Goal: Book appointment/travel/reservation

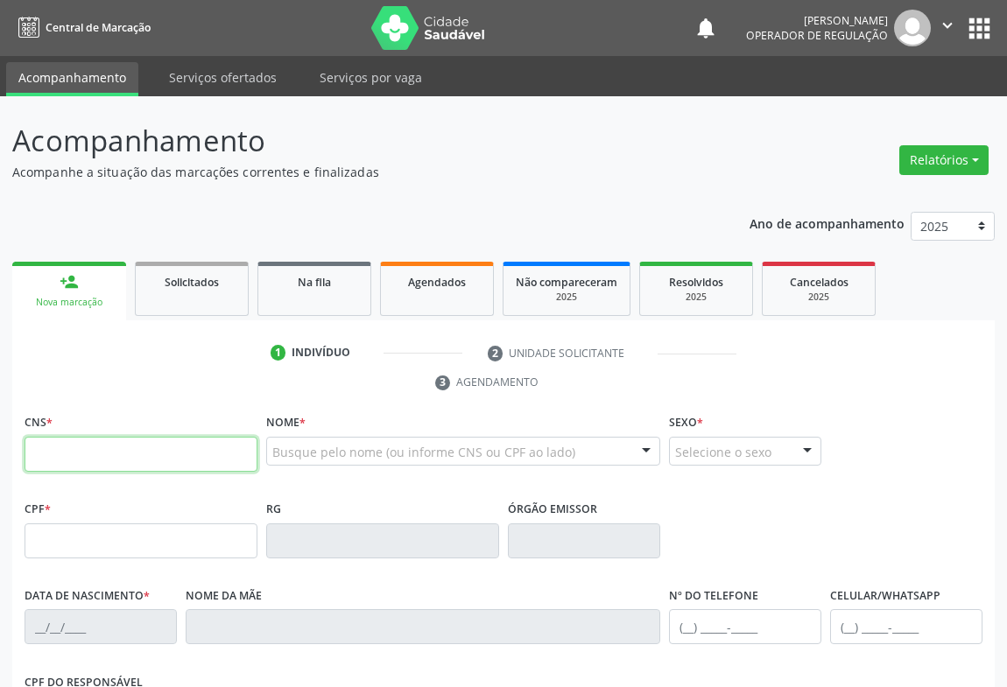
click at [69, 457] on input "text" at bounding box center [141, 454] width 233 height 35
click at [69, 441] on input "text" at bounding box center [141, 454] width 233 height 35
click at [101, 442] on input "text" at bounding box center [141, 454] width 233 height 35
click at [154, 447] on input "text" at bounding box center [141, 454] width 233 height 35
type input "706 5053 8659 7190"
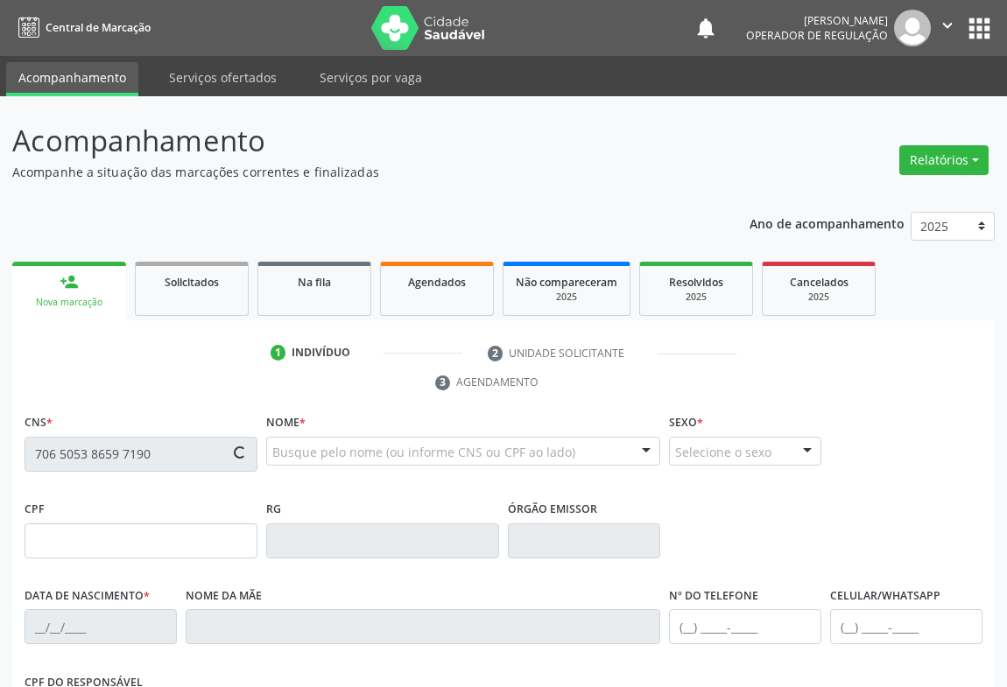
type input "1169473814"
type input "0[DATE]"
type input "[PHONE_NUMBER]"
type input "sn"
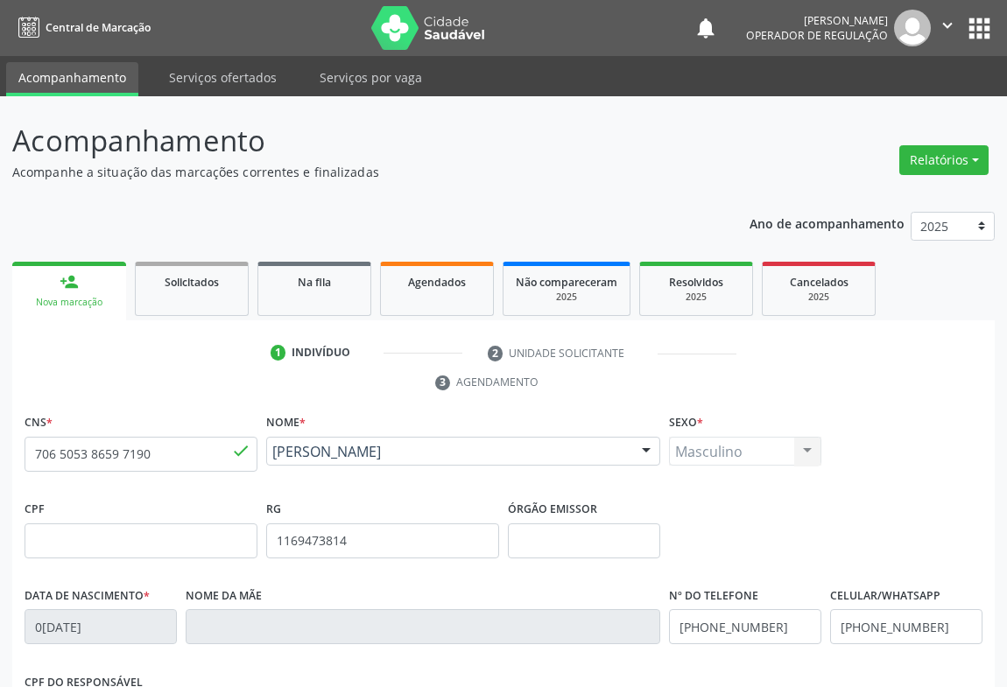
scroll to position [290, 0]
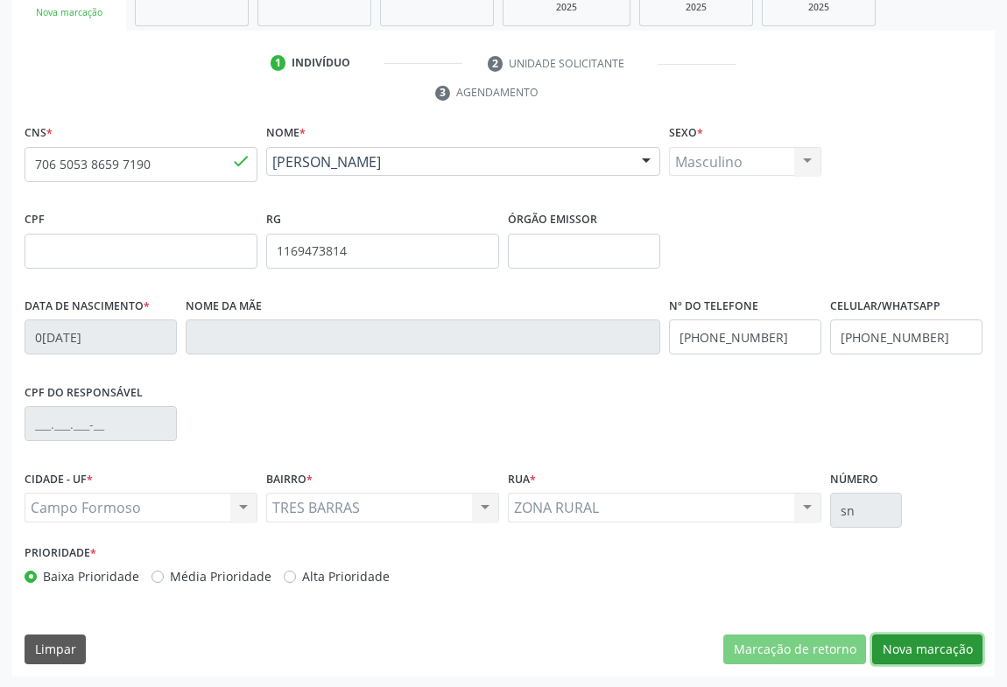
click at [922, 654] on button "Nova marcação" at bounding box center [927, 650] width 110 height 30
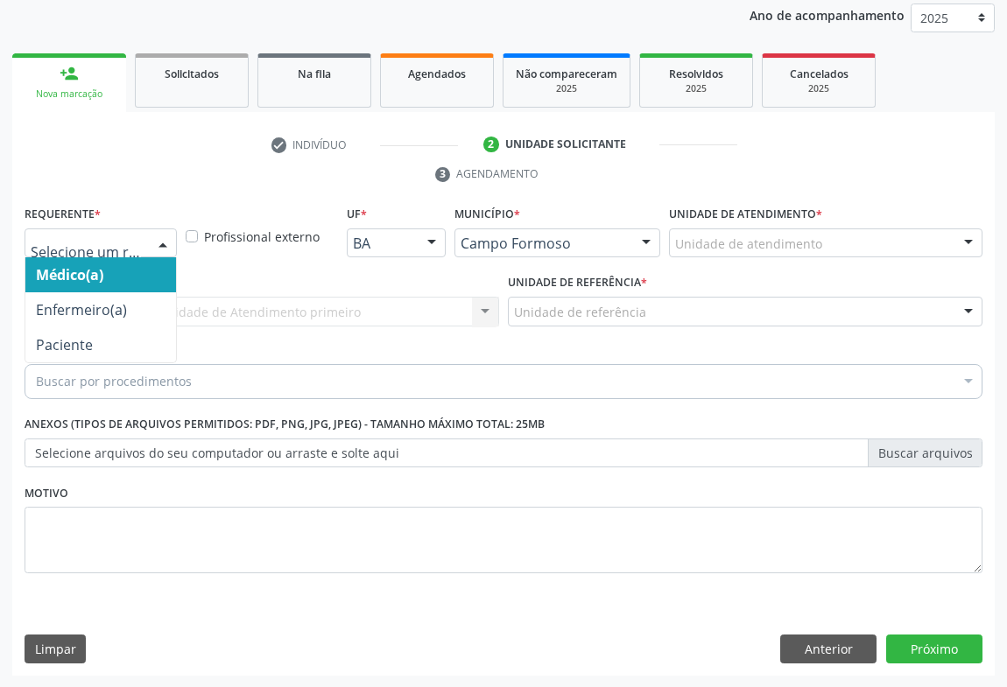
click at [152, 247] on div at bounding box center [163, 244] width 26 height 30
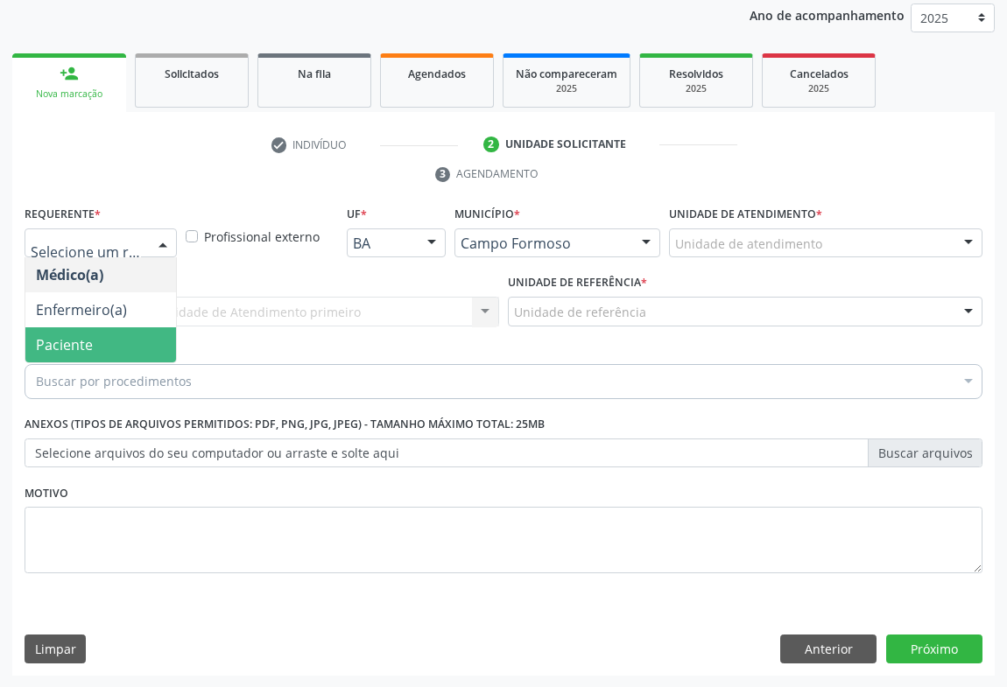
click at [130, 333] on span "Paciente" at bounding box center [100, 344] width 151 height 35
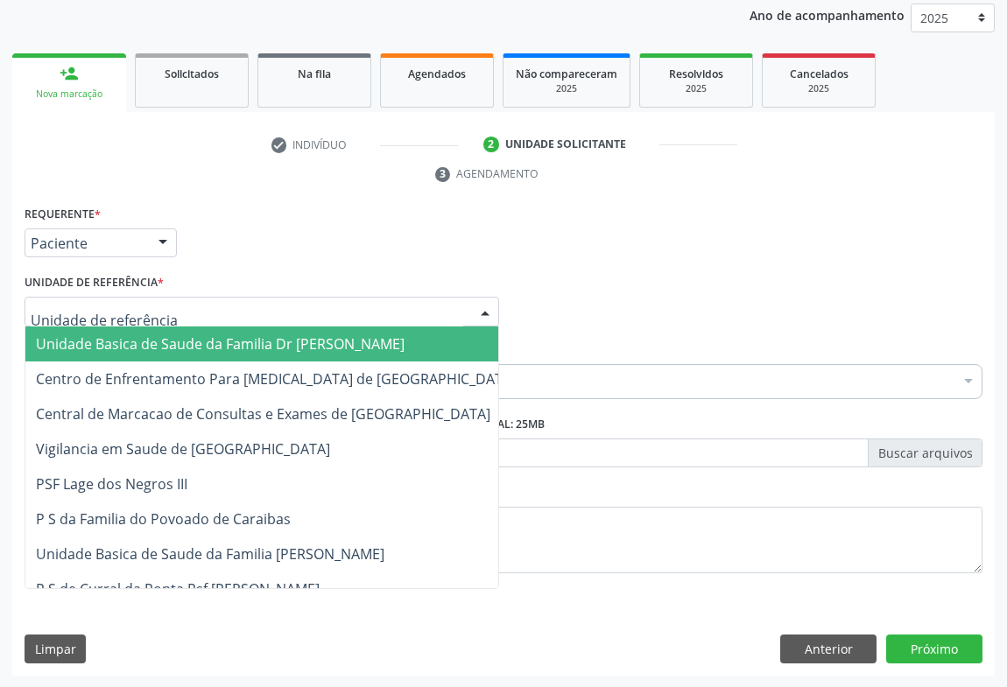
click at [190, 315] on div at bounding box center [262, 312] width 475 height 30
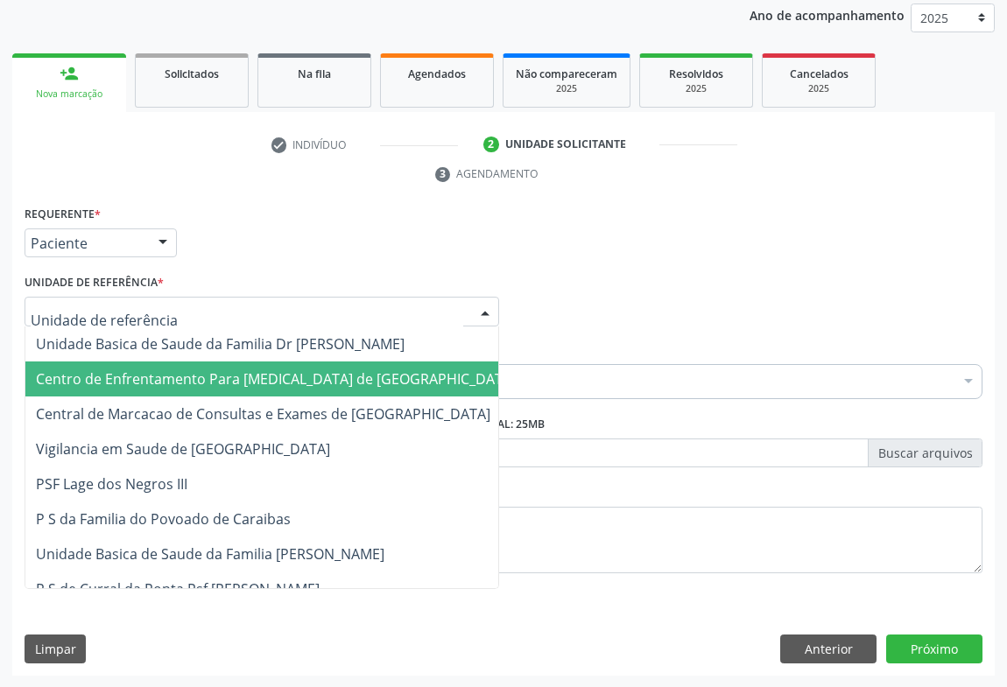
click at [203, 392] on span "Centro de Enfrentamento Para [MEDICAL_DATA] de [GEOGRAPHIC_DATA]" at bounding box center [275, 379] width 501 height 35
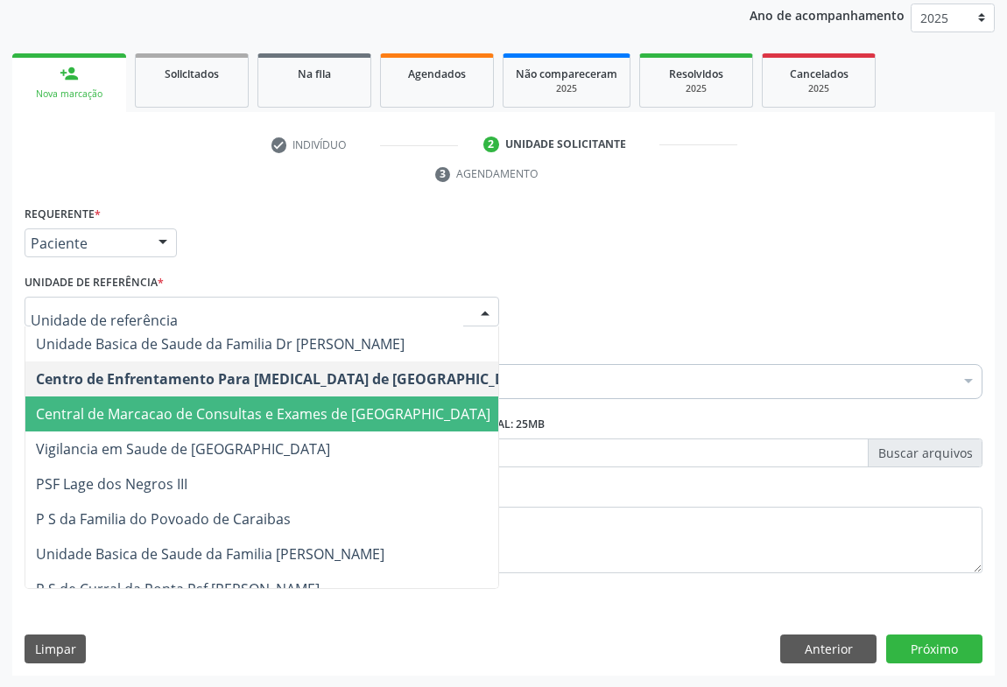
click at [214, 405] on span "Central de Marcacao de Consultas e Exames de [GEOGRAPHIC_DATA]" at bounding box center [263, 414] width 454 height 19
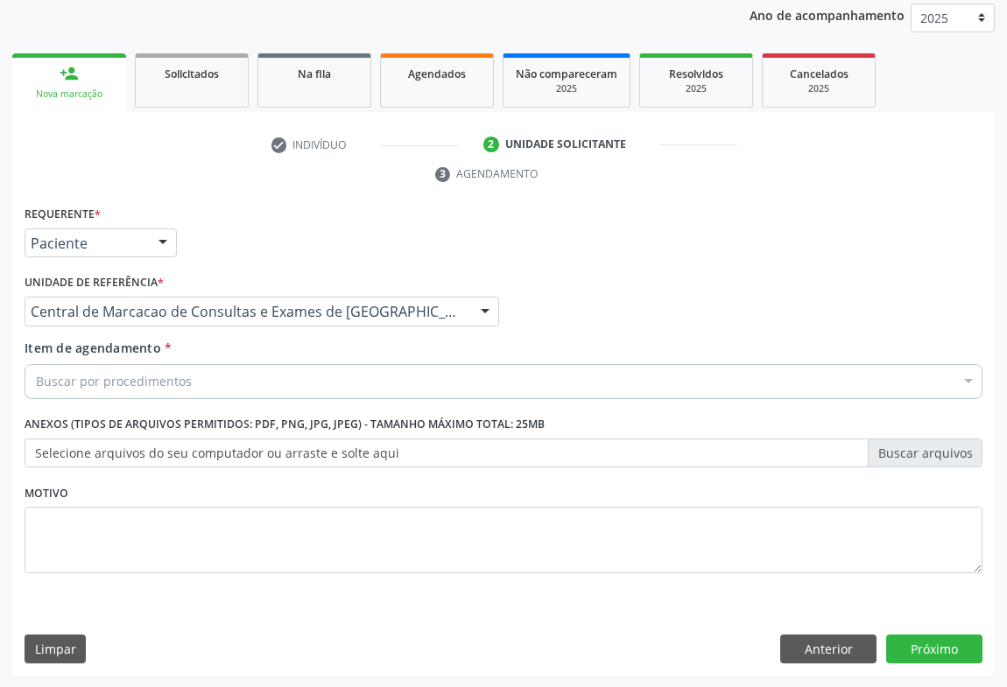
click at [214, 391] on div "Buscar por procedimentos" at bounding box center [504, 381] width 958 height 35
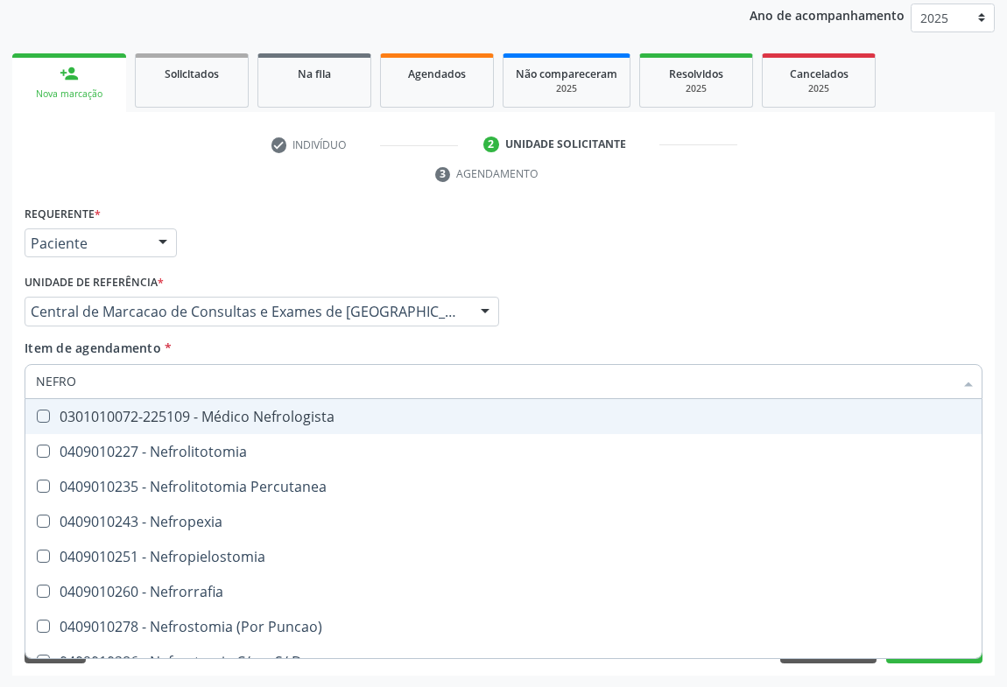
type input "NEFROL"
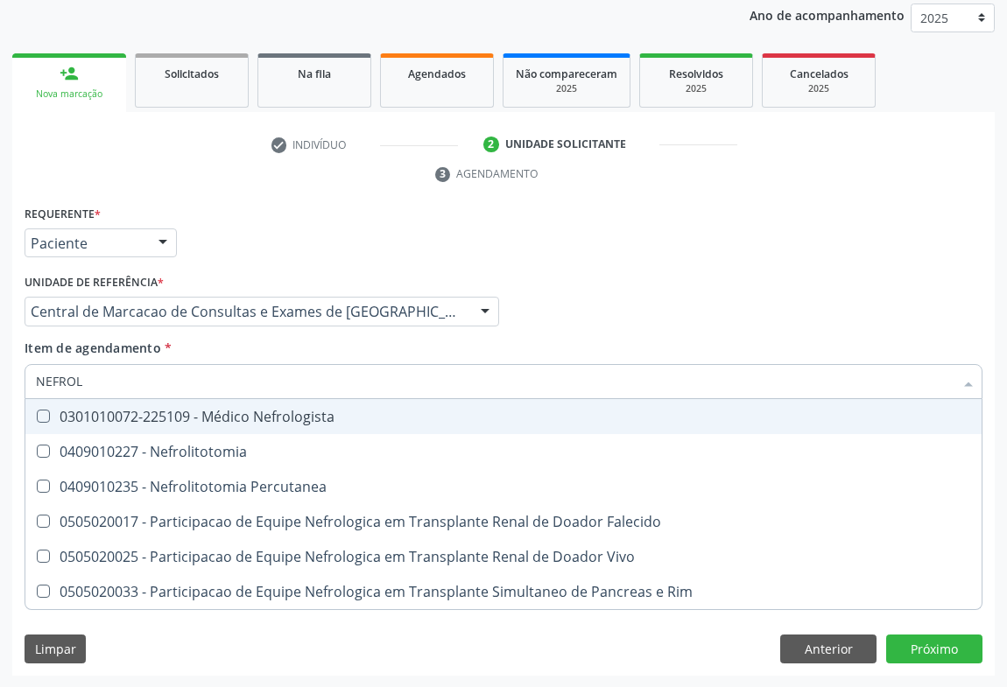
click at [193, 414] on div "0301010072-225109 - Médico Nefrologista" at bounding box center [503, 417] width 935 height 14
checkbox Nefrologista "true"
drag, startPoint x: 813, startPoint y: 203, endPoint x: 833, endPoint y: 318, distance: 116.3
click at [815, 202] on div "Requerente * Paciente Médico(a) Enfermeiro(a) Paciente Nenhum resultado encontr…" at bounding box center [503, 235] width 967 height 68
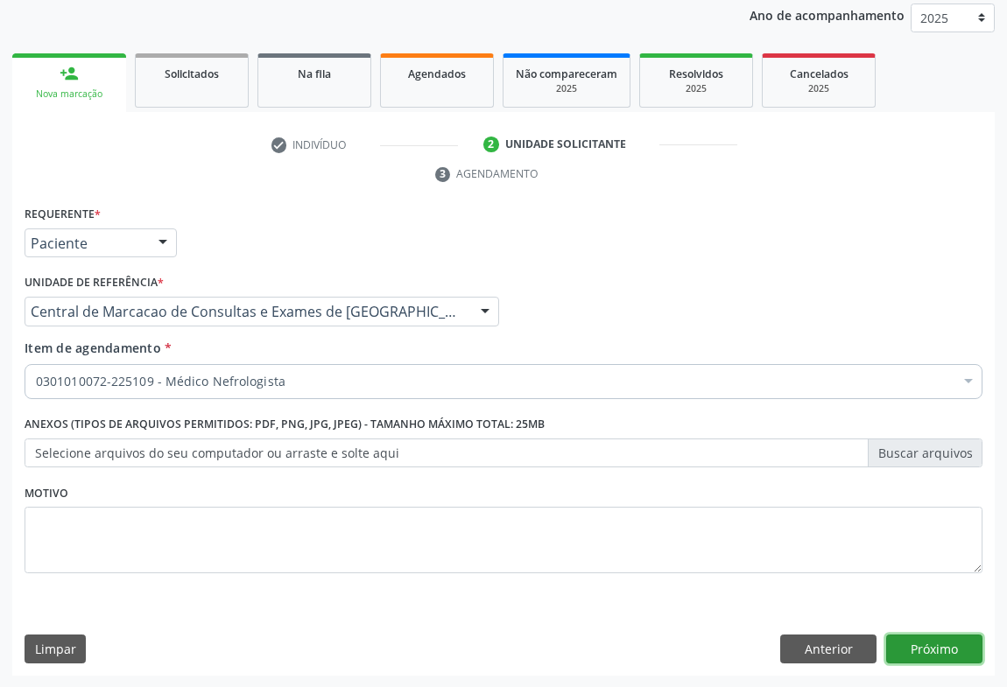
click at [930, 650] on button "Próximo" at bounding box center [934, 650] width 96 height 30
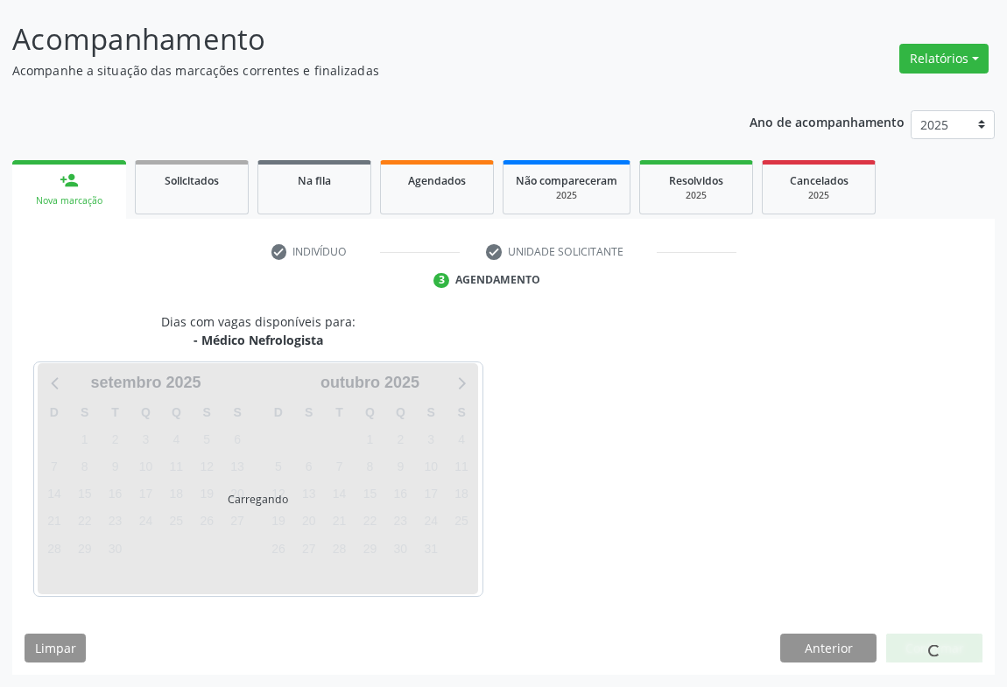
scroll to position [101, 0]
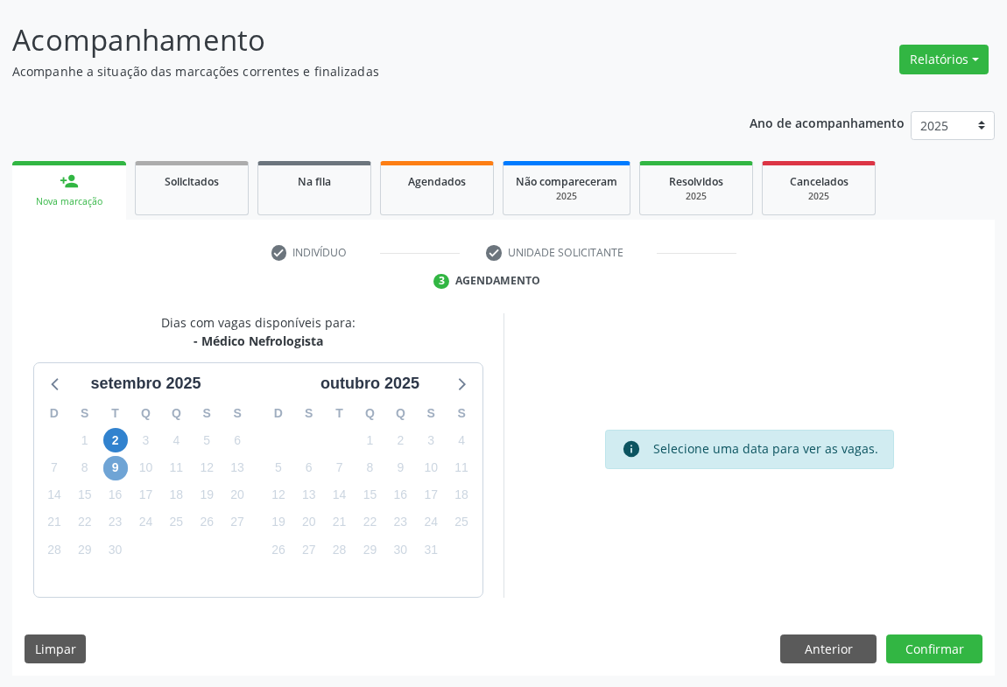
click at [111, 472] on span "9" at bounding box center [115, 468] width 25 height 25
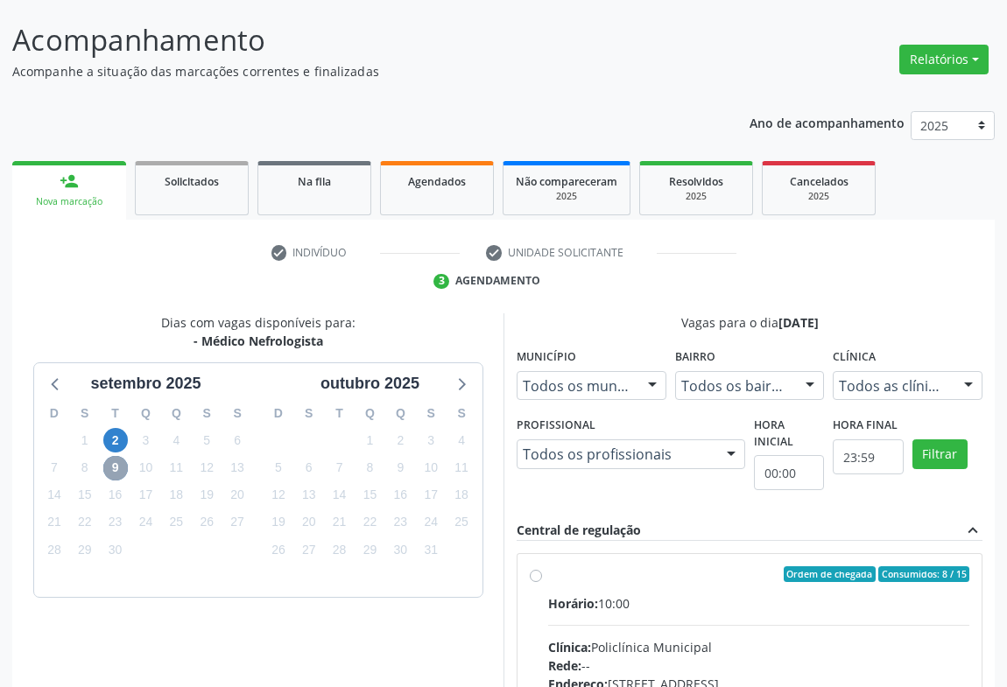
scroll to position [363, 0]
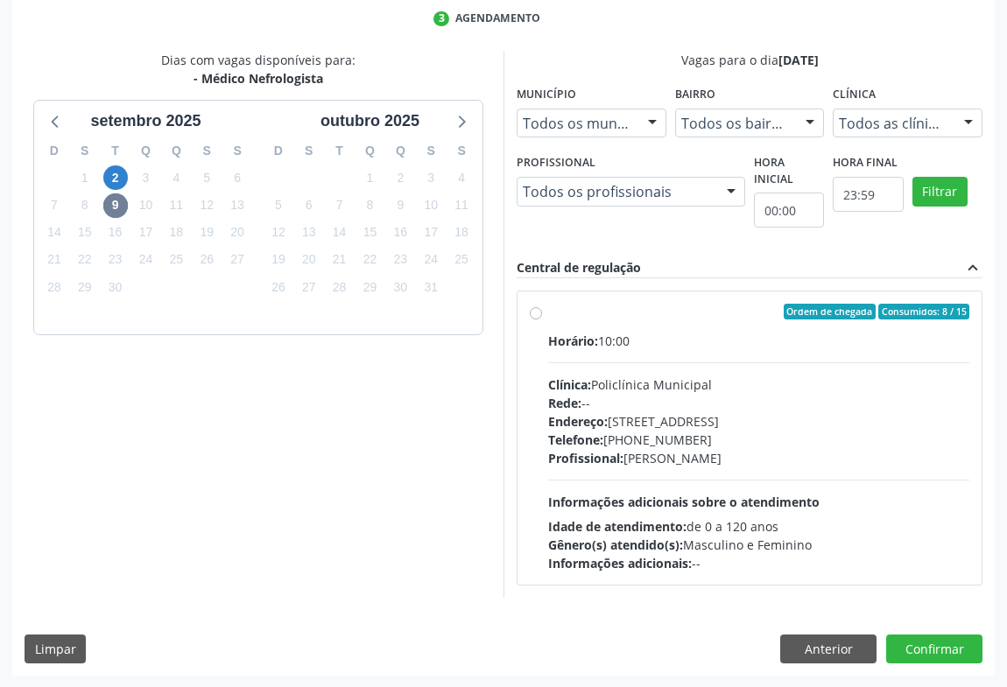
click at [755, 376] on div "Clínica: Policlínica Municipal" at bounding box center [758, 385] width 421 height 18
click at [542, 320] on input "Ordem de chegada Consumidos: 8 / 15 Horário: 10:00 Clínica: Policlínica Municip…" at bounding box center [536, 312] width 12 height 16
radio input "true"
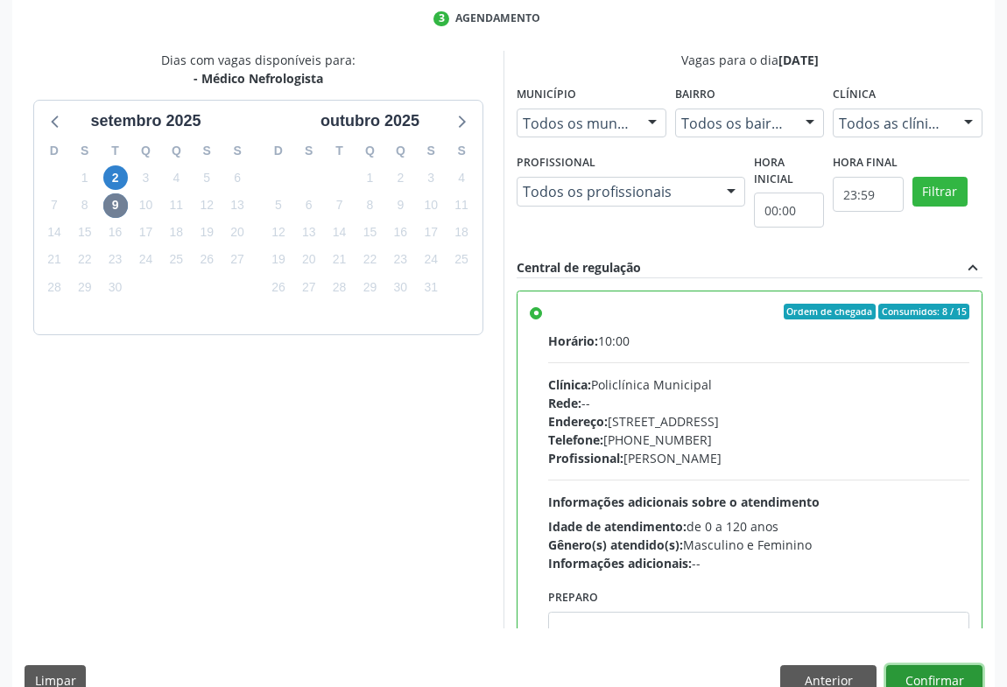
click at [930, 684] on button "Confirmar" at bounding box center [934, 680] width 96 height 30
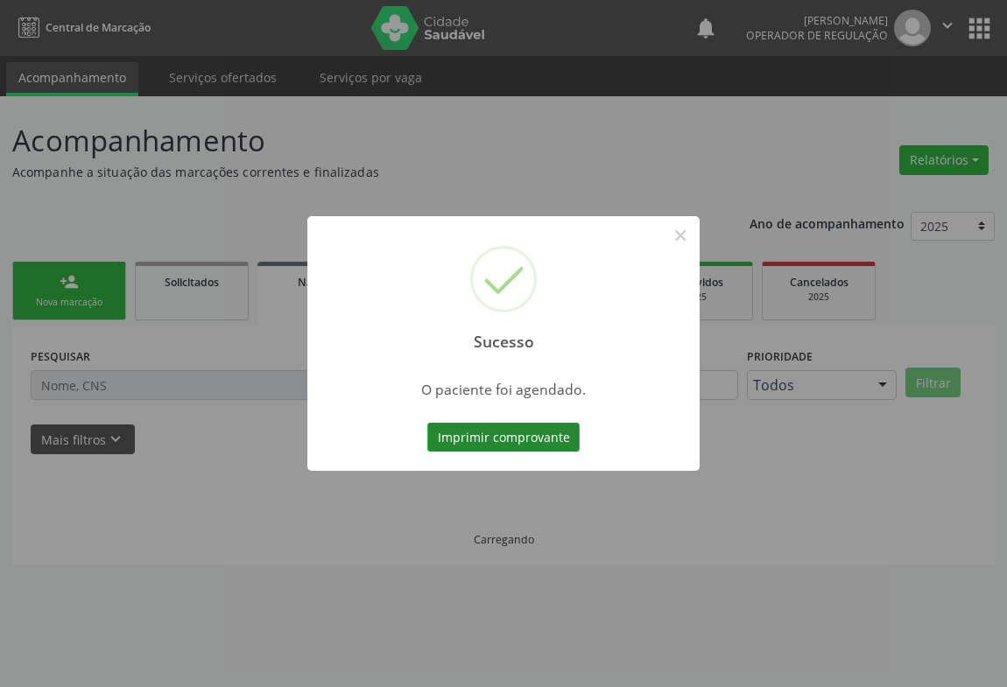
scroll to position [0, 0]
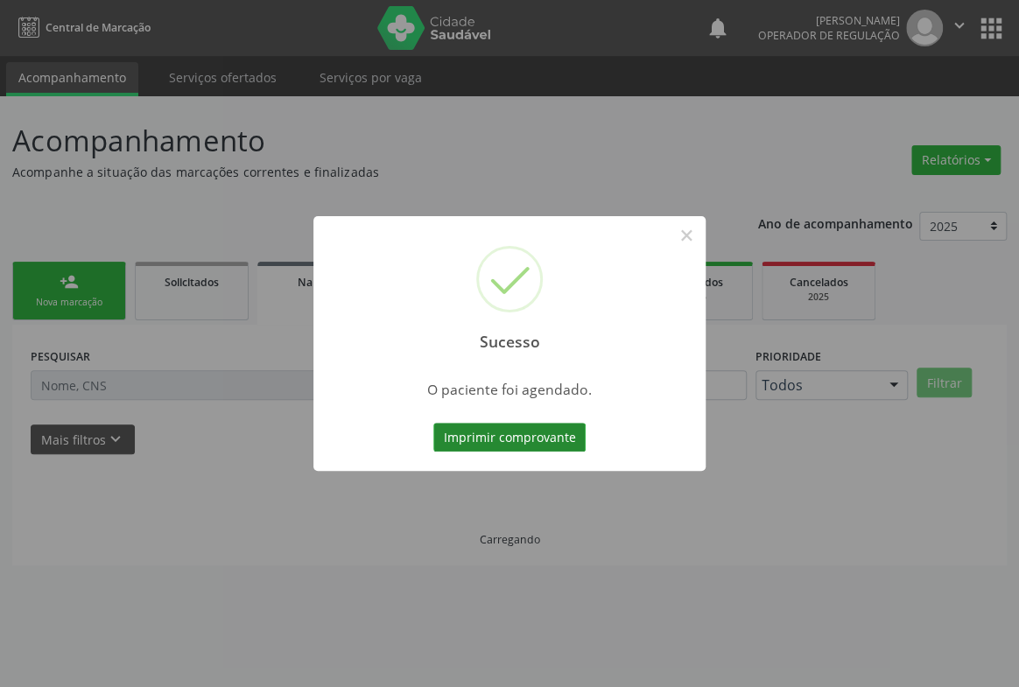
click at [561, 437] on button "Imprimir comprovante" at bounding box center [509, 438] width 152 height 30
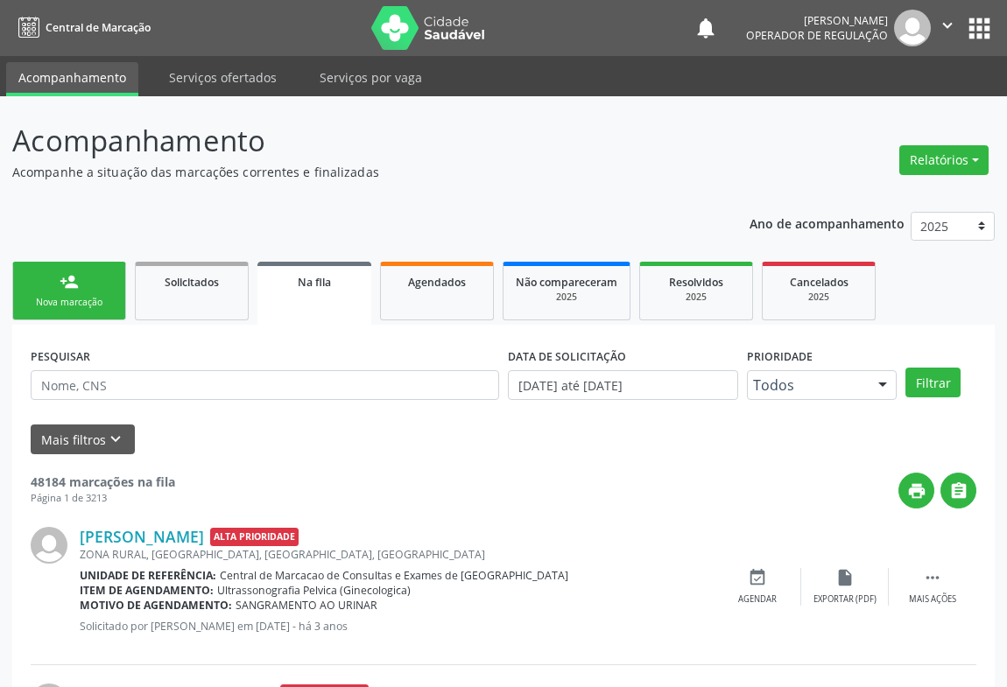
click at [79, 276] on link "person_add Nova marcação" at bounding box center [69, 291] width 114 height 59
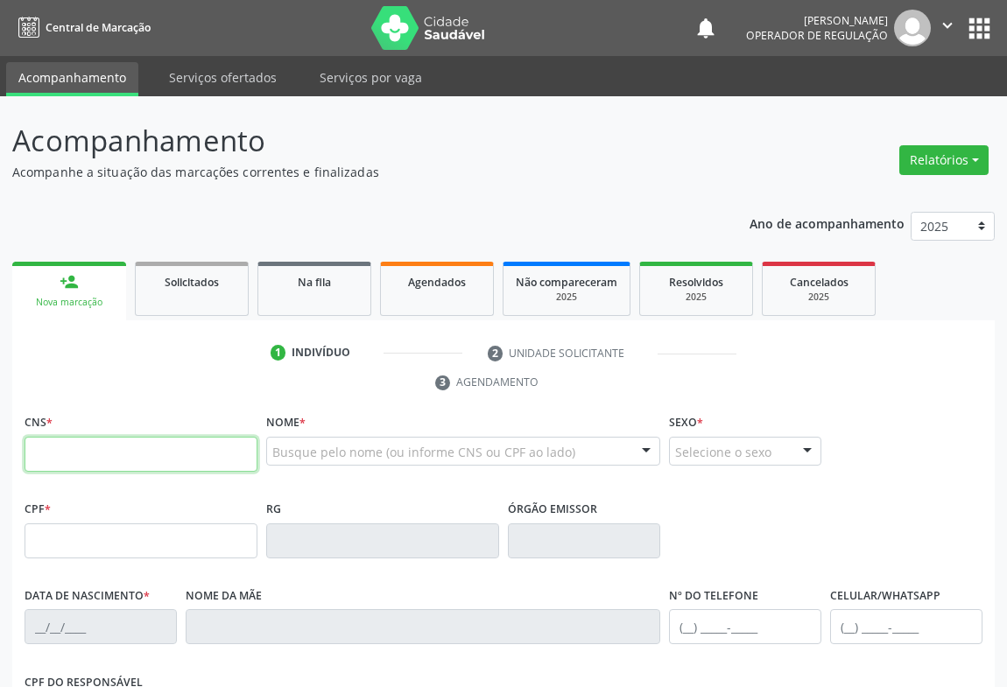
click at [62, 450] on input "text" at bounding box center [141, 454] width 233 height 35
type input "704 1018 5934 1450"
type input "0517711605"
type input "0[DATE]"
type input "[PHONE_NUMBER]"
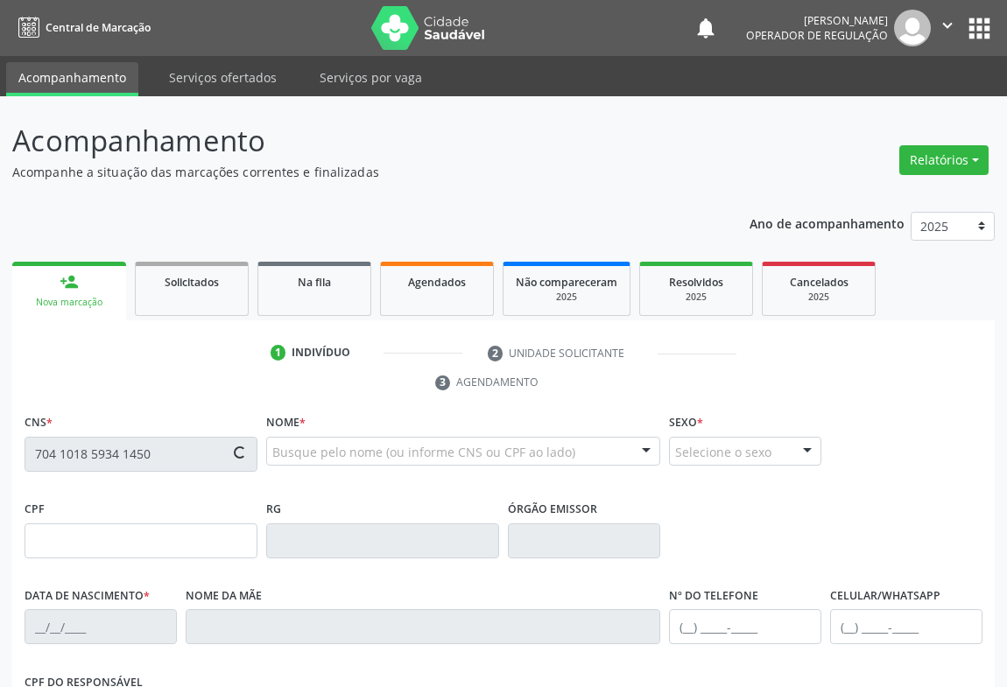
type input "[PHONE_NUMBER]"
type input "sn"
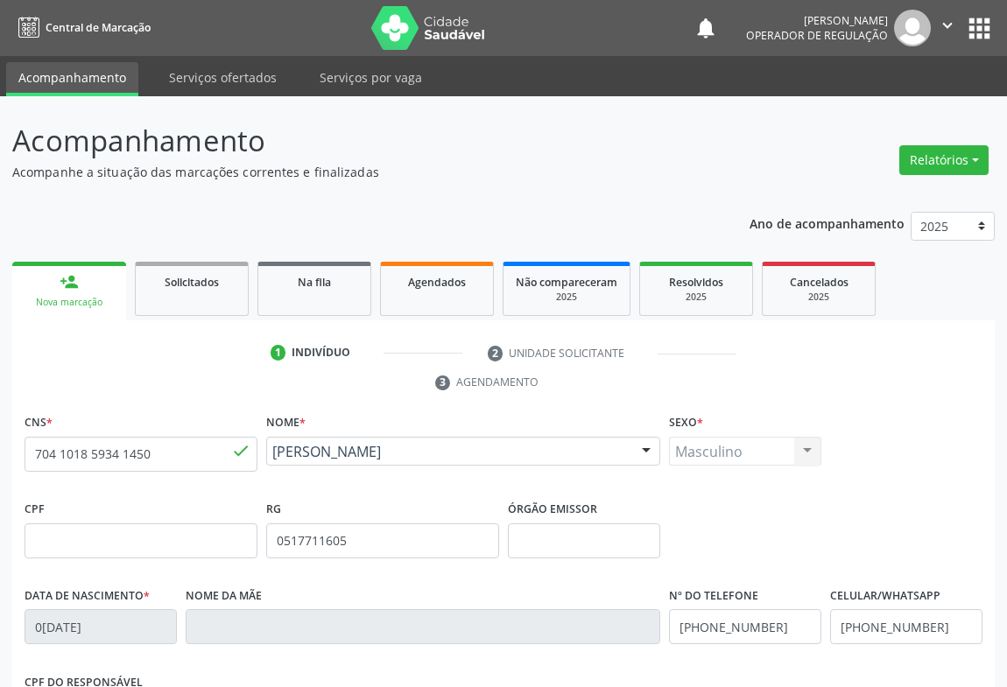
scroll to position [290, 0]
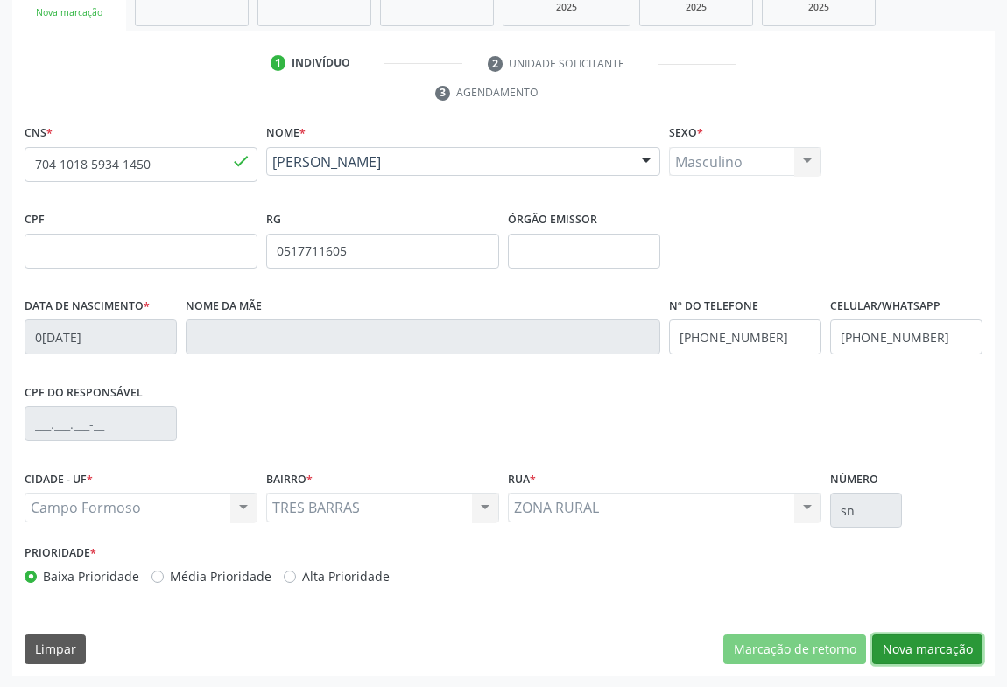
click at [926, 641] on button "Nova marcação" at bounding box center [927, 650] width 110 height 30
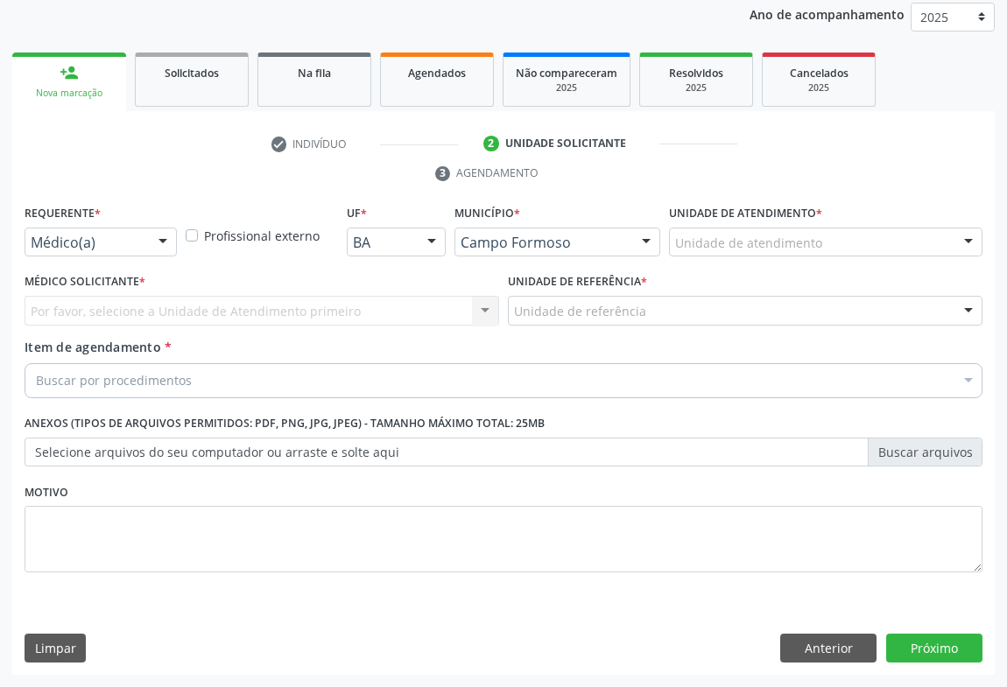
scroll to position [208, 0]
click at [160, 245] on div at bounding box center [163, 244] width 26 height 30
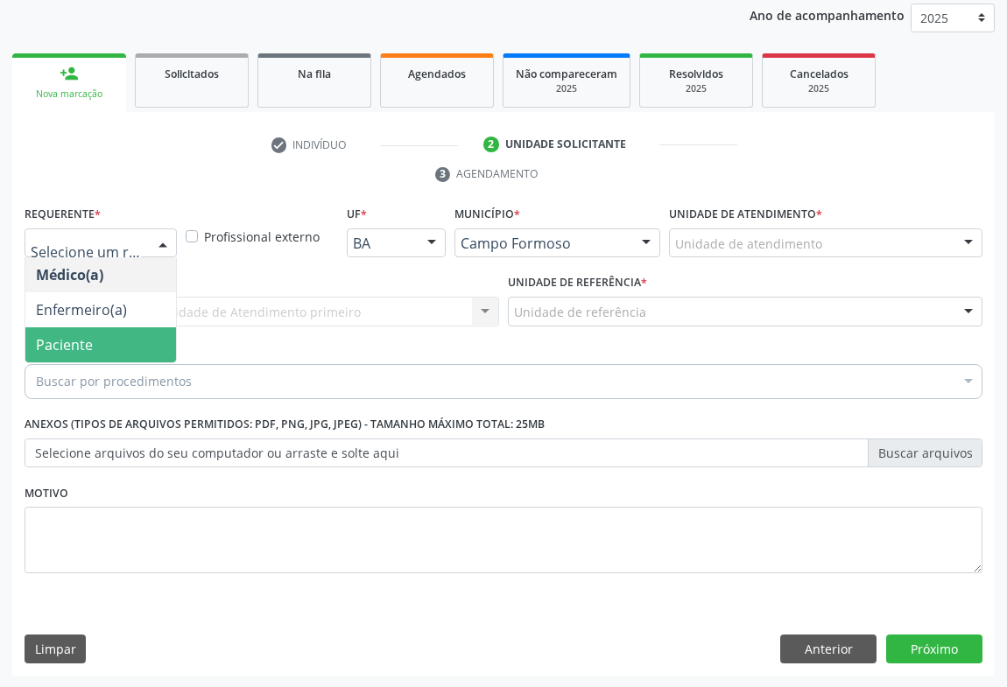
drag, startPoint x: 113, startPoint y: 336, endPoint x: 213, endPoint y: 324, distance: 100.6
click at [113, 337] on span "Paciente" at bounding box center [100, 344] width 151 height 35
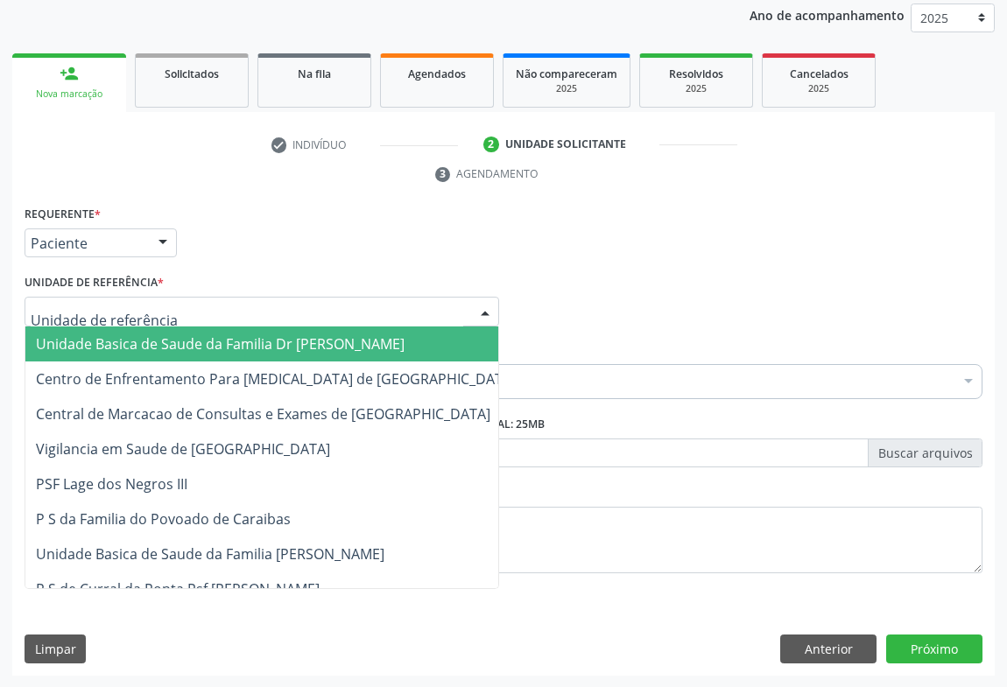
drag, startPoint x: 225, startPoint y: 316, endPoint x: 215, endPoint y: 370, distance: 55.1
click at [222, 316] on div at bounding box center [262, 312] width 475 height 30
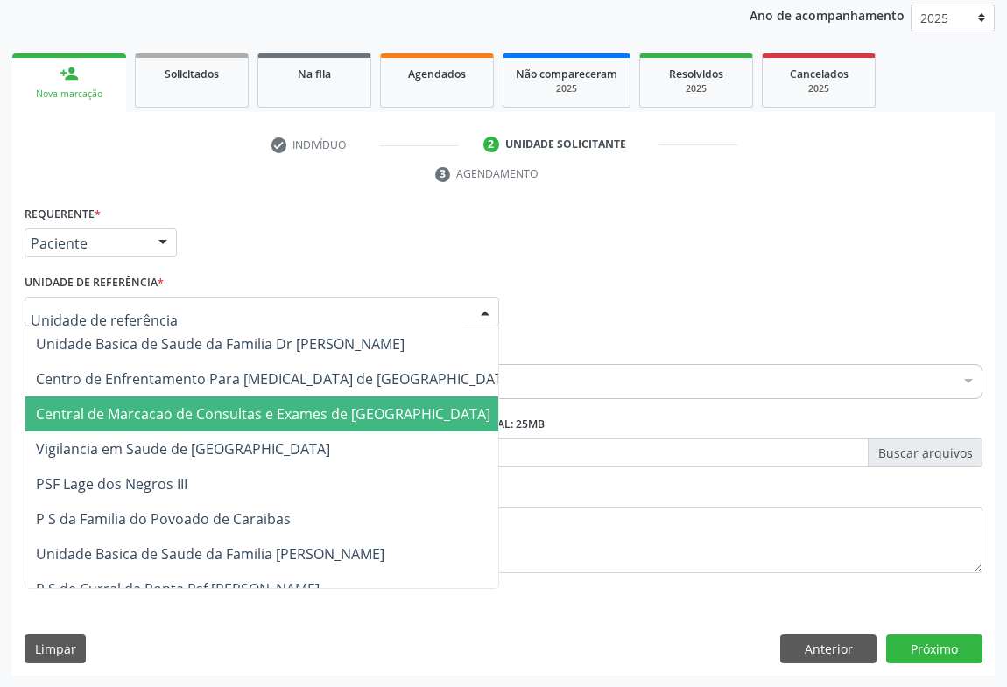
click at [215, 399] on span "Central de Marcacao de Consultas e Exames de [GEOGRAPHIC_DATA]" at bounding box center [275, 414] width 501 height 35
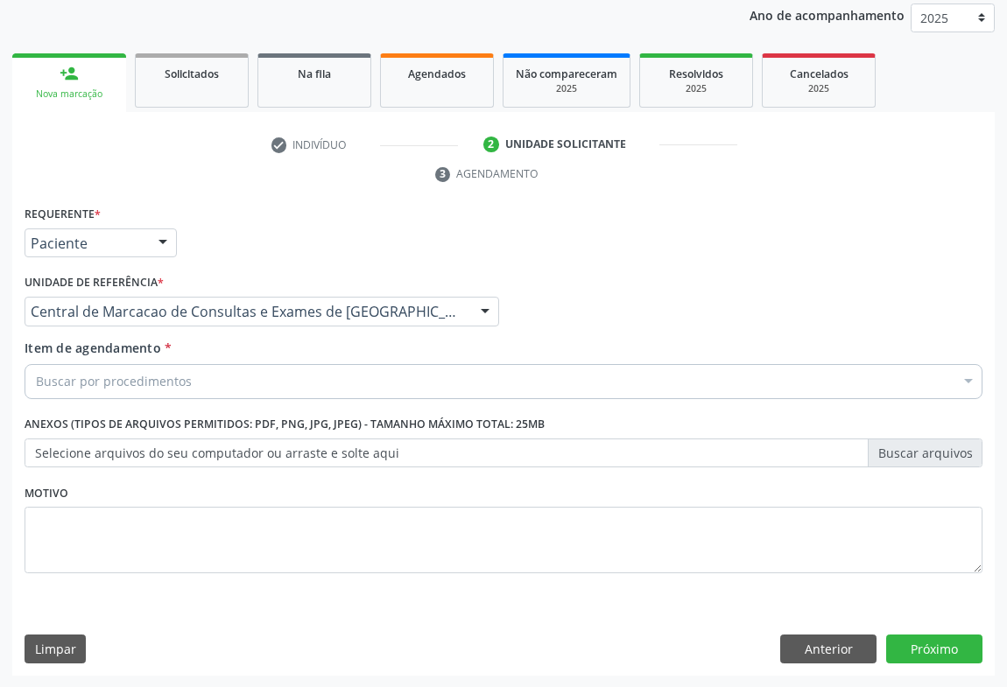
click at [233, 382] on div "Buscar por procedimentos" at bounding box center [504, 381] width 958 height 35
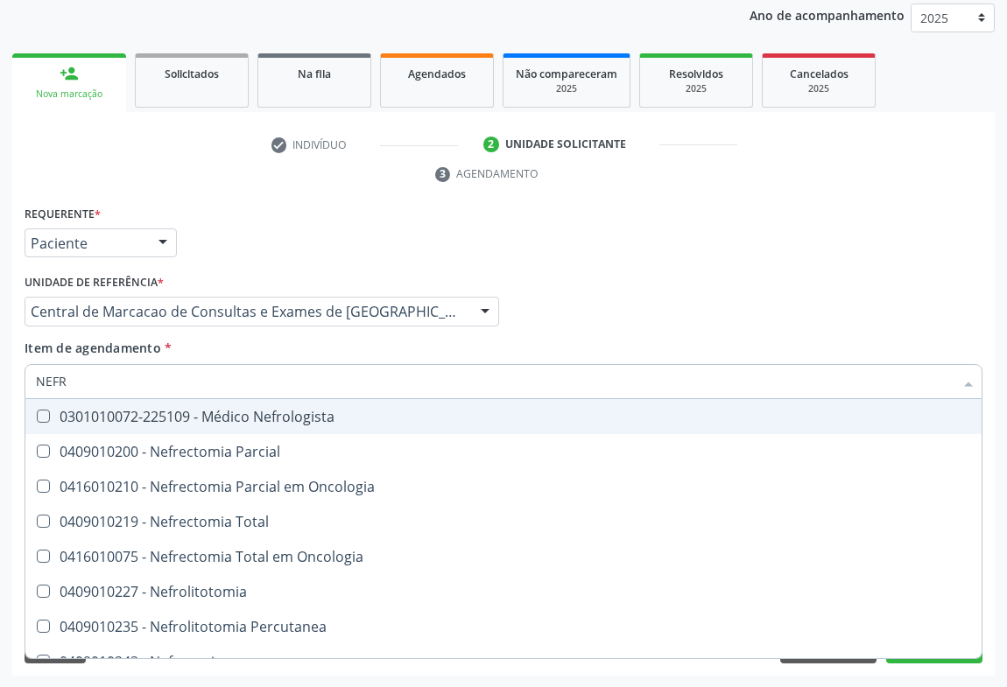
type input "NEFRO"
click at [230, 417] on div "0301010072-225109 - Médico Nefrologista" at bounding box center [503, 417] width 935 height 14
checkbox Nefrologista "true"
click at [604, 306] on div "Médico Solicitante Por favor, selecione a Unidade de Atendimento primeiro Nenhu…" at bounding box center [503, 304] width 967 height 68
checkbox Nefrolitotomia "true"
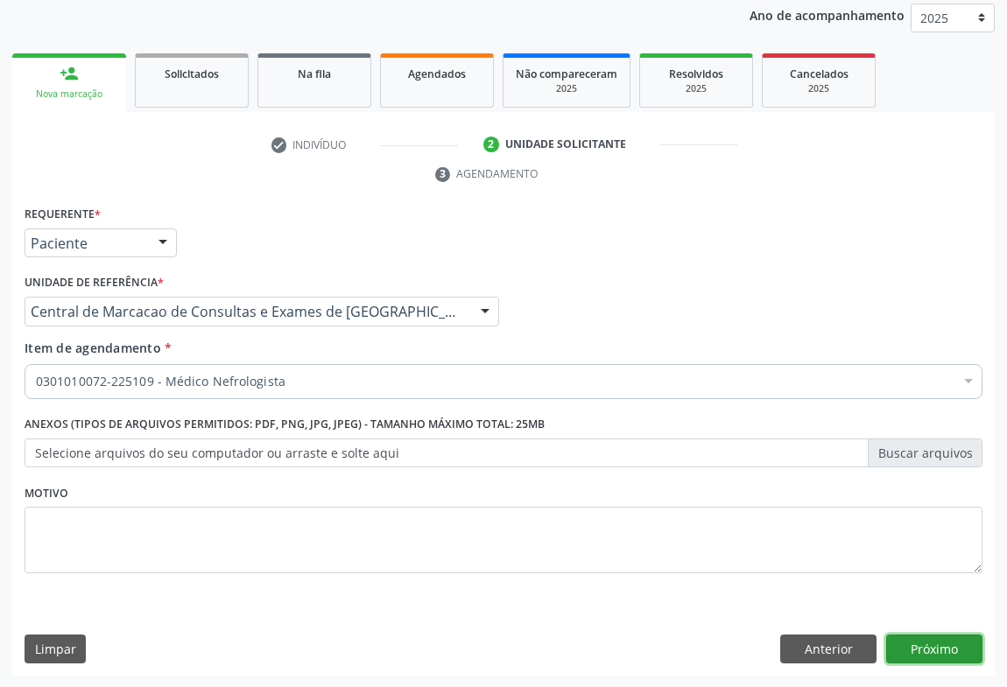
click at [912, 648] on button "Próximo" at bounding box center [934, 650] width 96 height 30
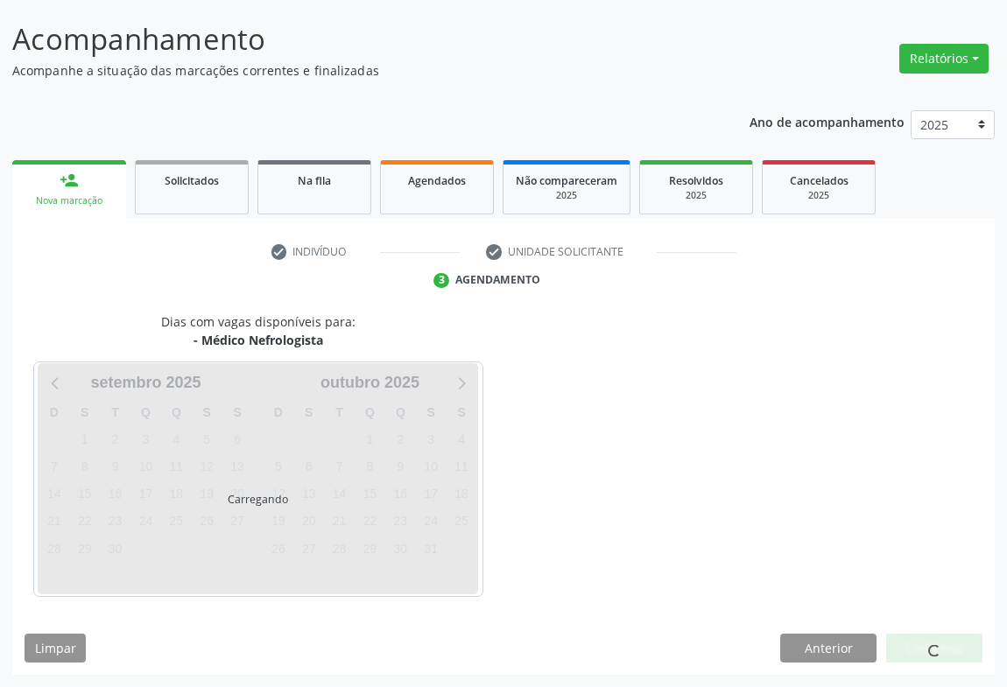
scroll to position [101, 0]
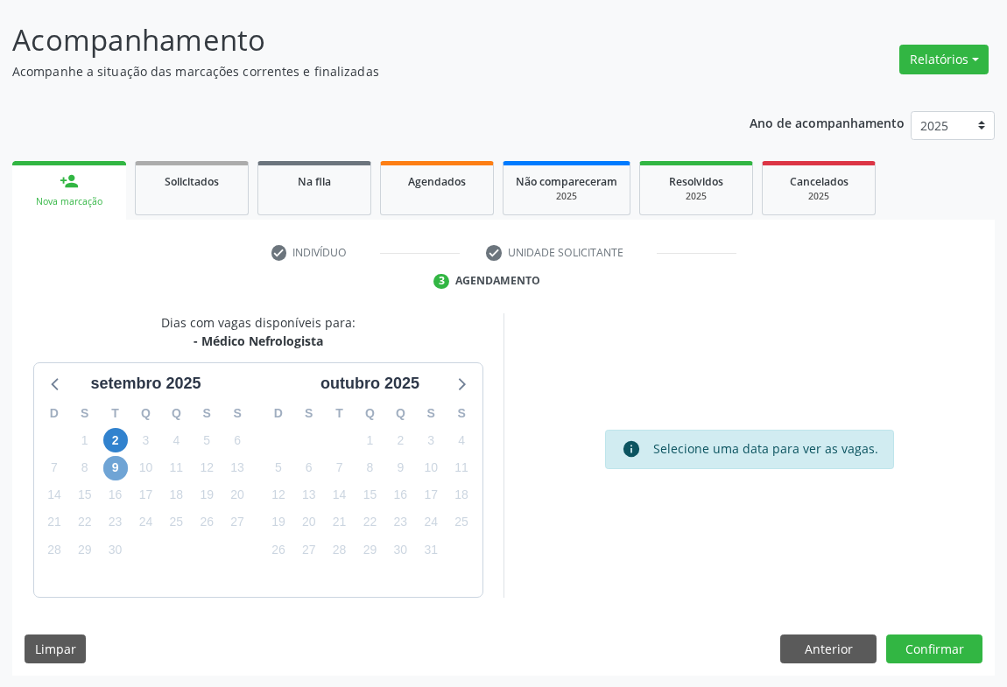
click at [112, 471] on span "9" at bounding box center [115, 468] width 25 height 25
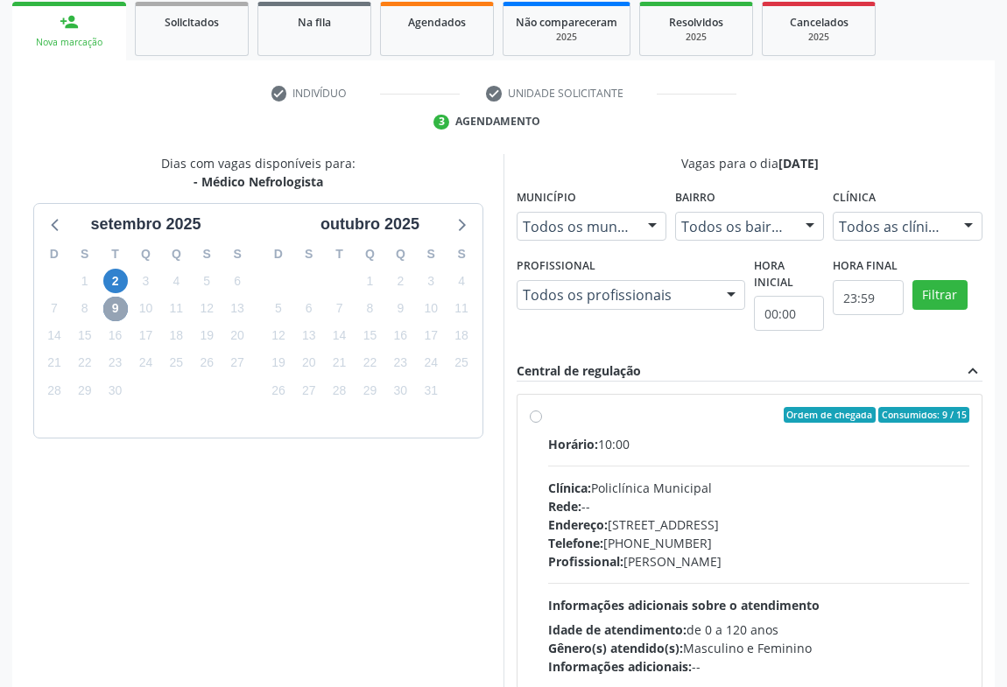
scroll to position [340, 0]
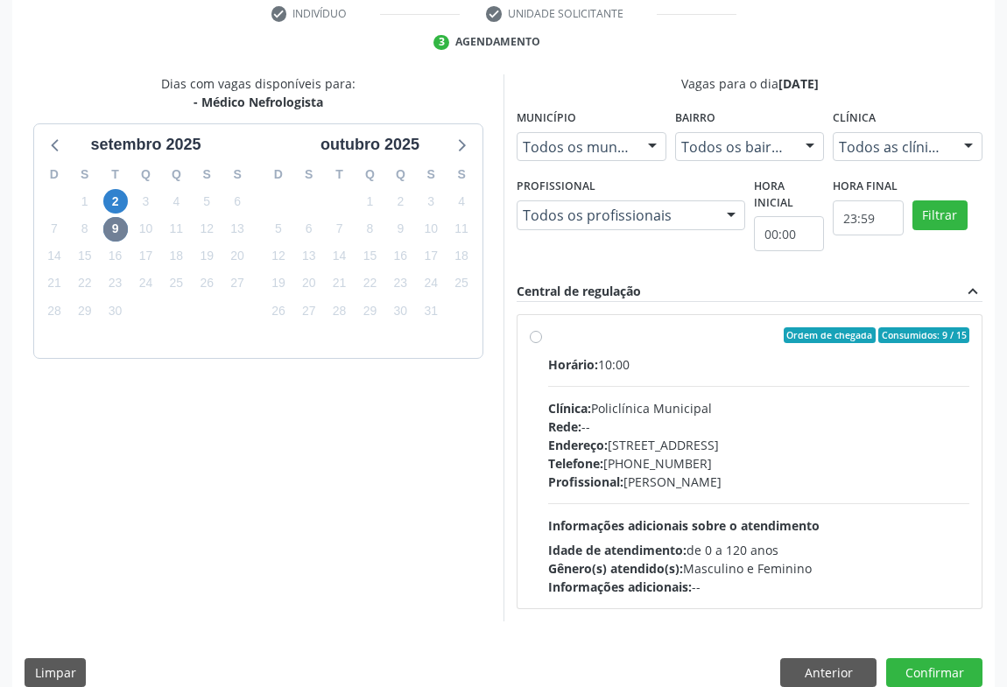
click at [643, 370] on div "Horário: 10:00" at bounding box center [758, 365] width 421 height 18
click at [542, 343] on input "Ordem de chegada Consumidos: 9 / 15 Horário: 10:00 Clínica: Policlínica Municip…" at bounding box center [536, 335] width 12 height 16
radio input "true"
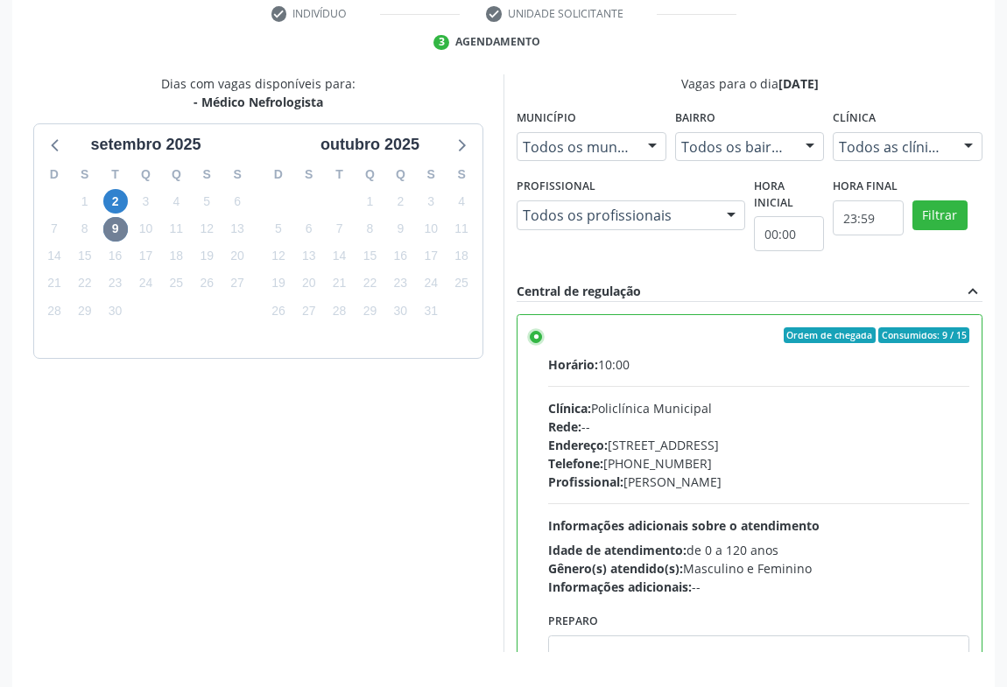
scroll to position [395, 0]
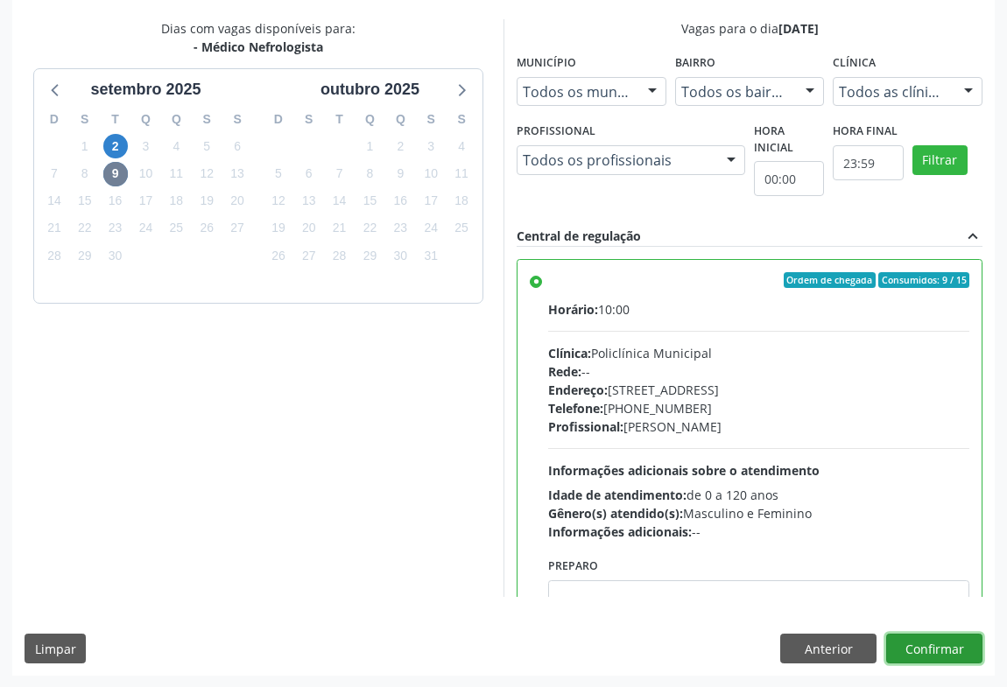
click at [915, 639] on button "Confirmar" at bounding box center [934, 649] width 96 height 30
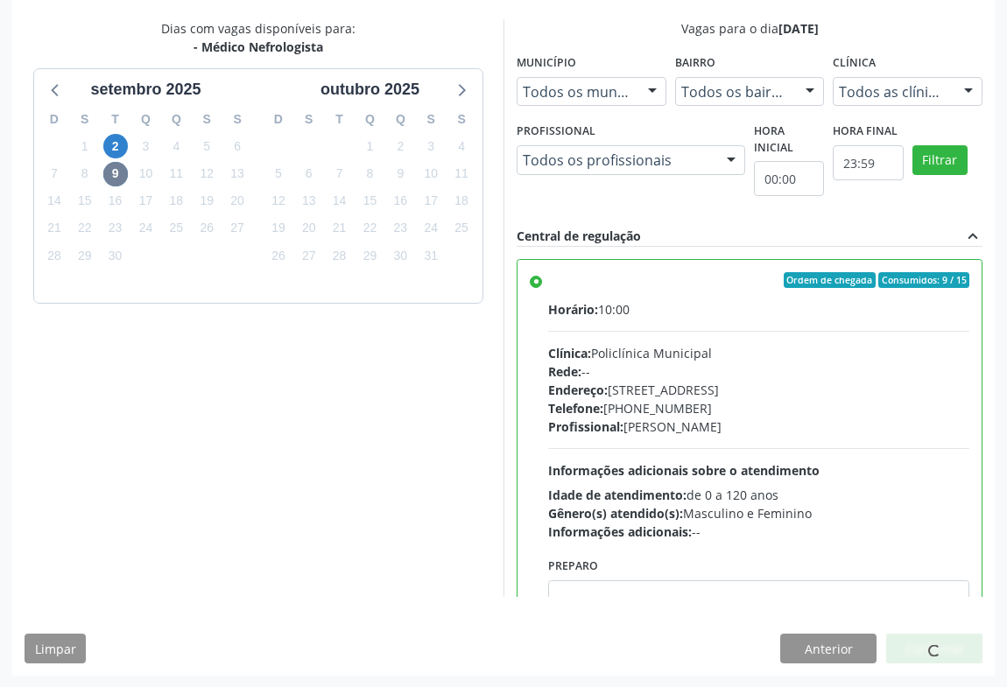
scroll to position [0, 0]
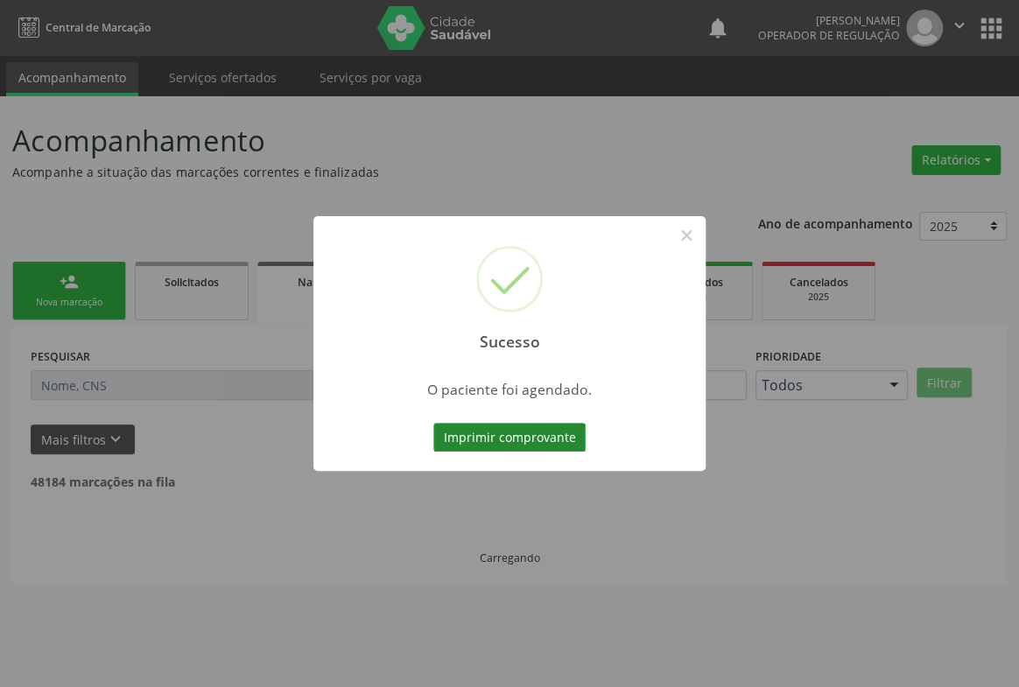
click at [517, 433] on button "Imprimir comprovante" at bounding box center [509, 438] width 152 height 30
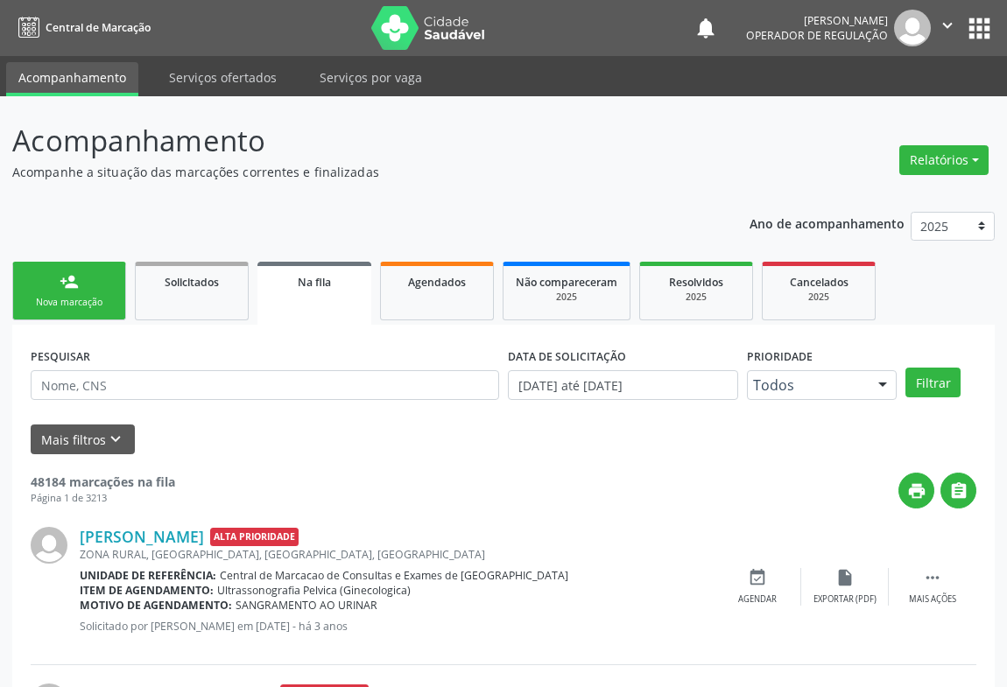
click at [83, 280] on link "person_add Nova marcação" at bounding box center [69, 291] width 114 height 59
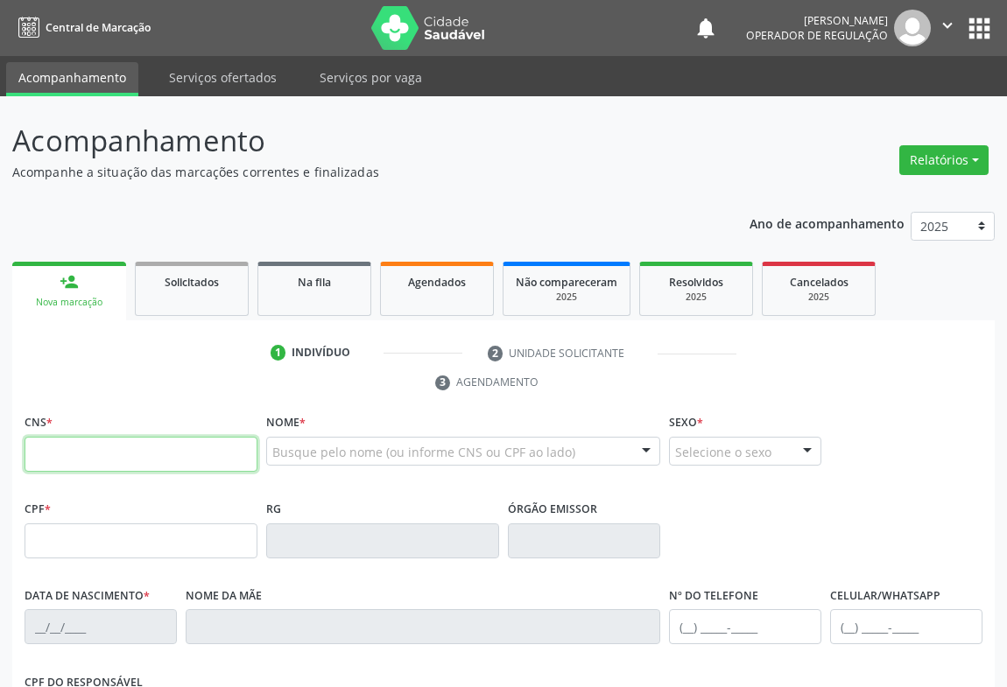
click at [122, 455] on input "text" at bounding box center [141, 454] width 233 height 35
type input "704 7077 1791 0838"
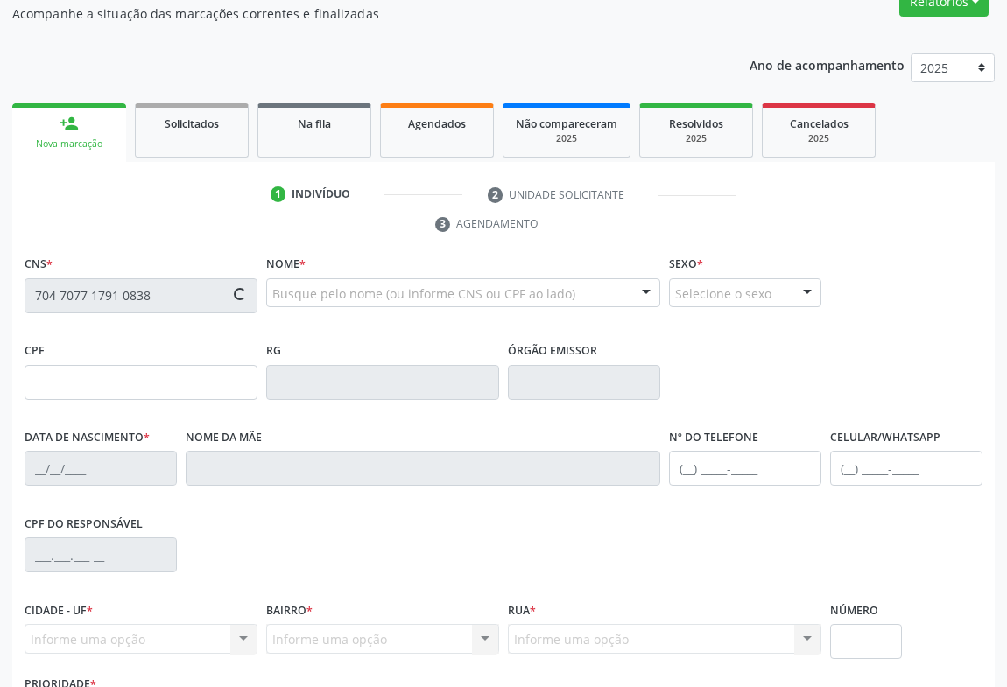
type input "2[DATE]"
type input "[PHONE_NUMBER]"
type input "S/N"
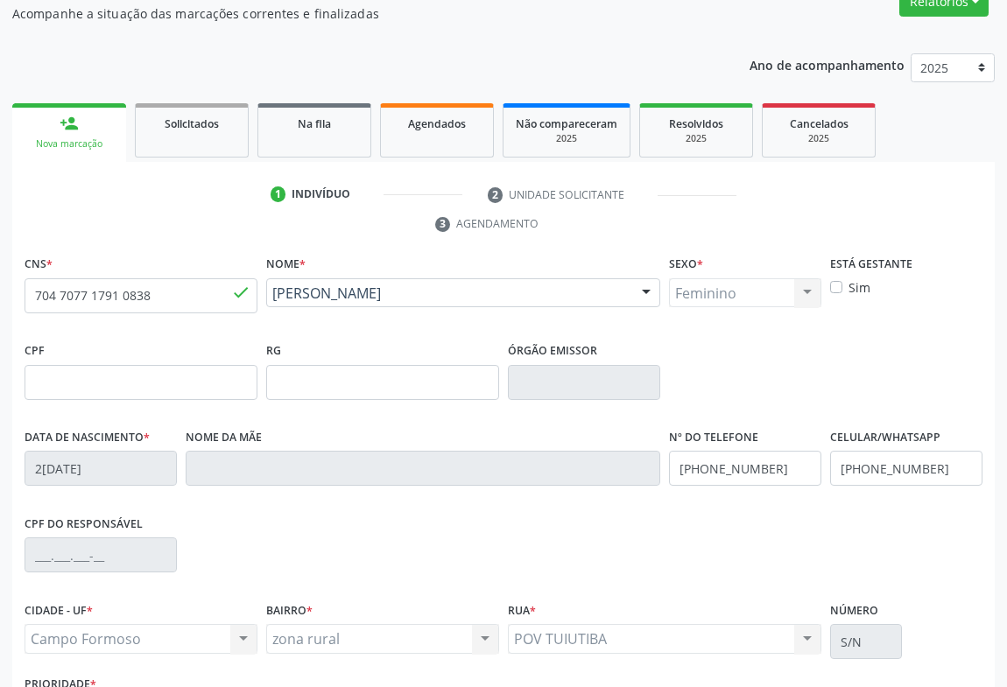
scroll to position [290, 0]
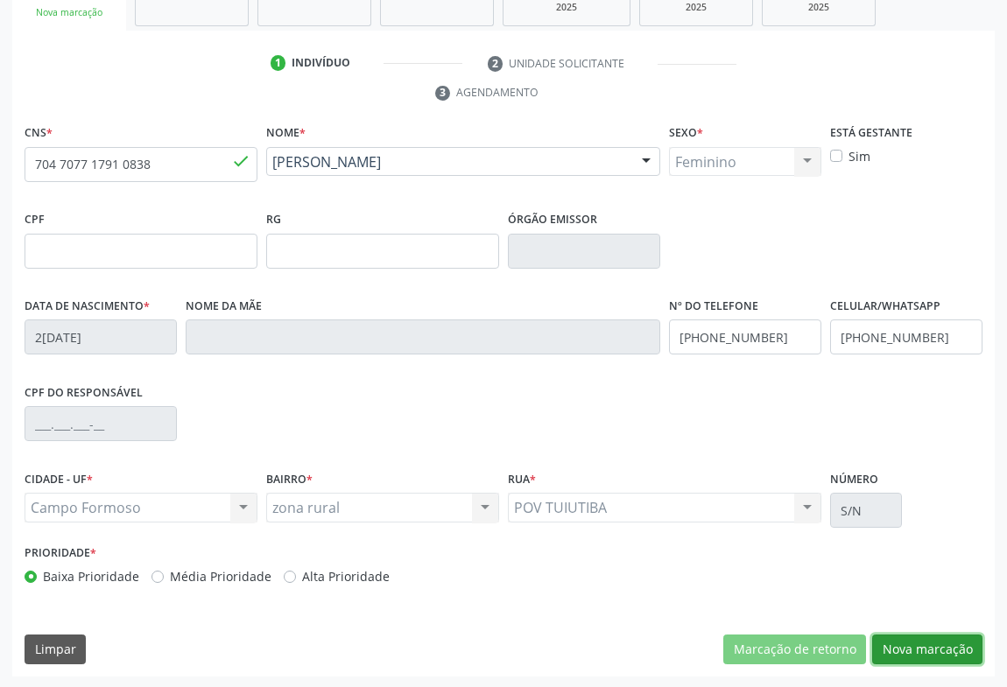
drag, startPoint x: 947, startPoint y: 650, endPoint x: 720, endPoint y: 562, distance: 243.9
click at [946, 650] on button "Nova marcação" at bounding box center [927, 650] width 110 height 30
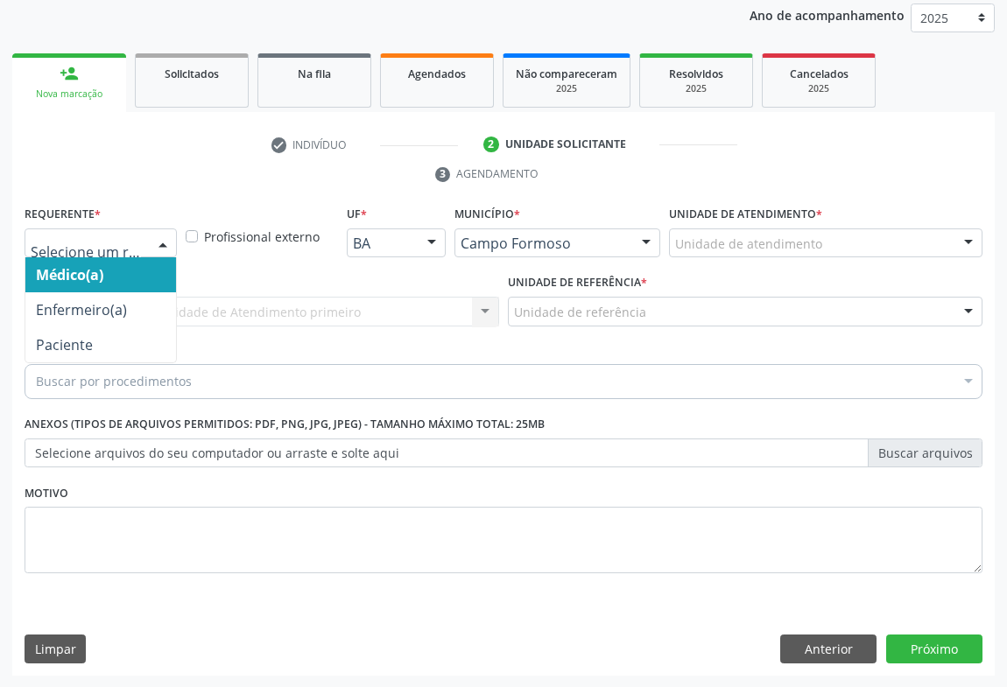
drag, startPoint x: 126, startPoint y: 255, endPoint x: 120, endPoint y: 310, distance: 55.5
click at [126, 258] on div "Médico(a) Enfermeiro(a) Paciente Nenhum resultado encontrado para: " " Não há n…" at bounding box center [101, 244] width 152 height 30
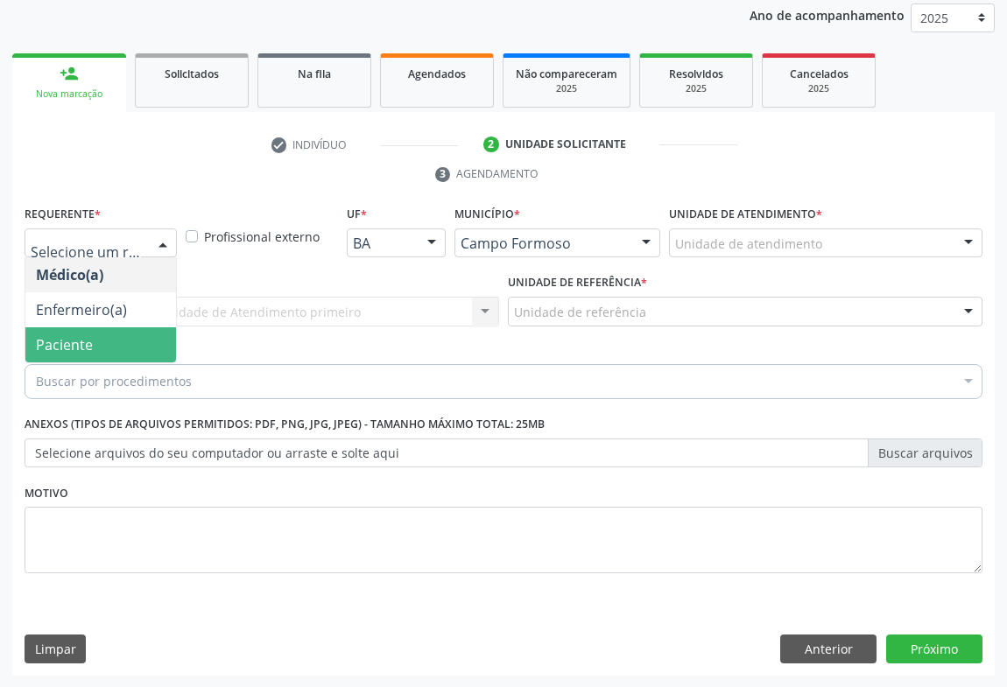
click at [98, 333] on span "Paciente" at bounding box center [100, 344] width 151 height 35
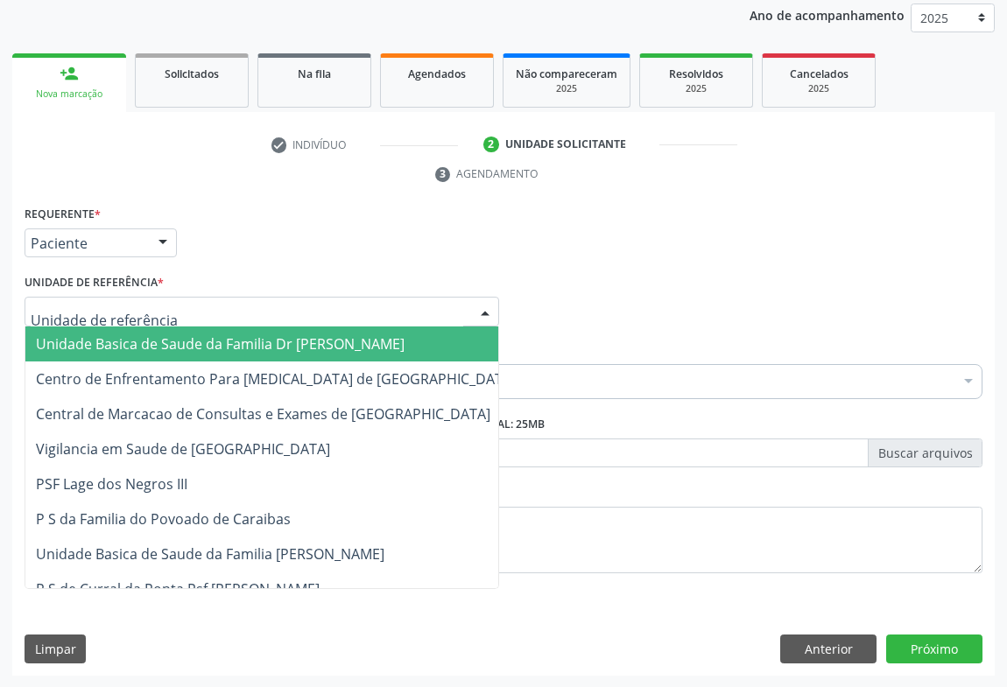
drag, startPoint x: 204, startPoint y: 309, endPoint x: 205, endPoint y: 318, distance: 8.8
click at [205, 312] on div at bounding box center [262, 312] width 475 height 30
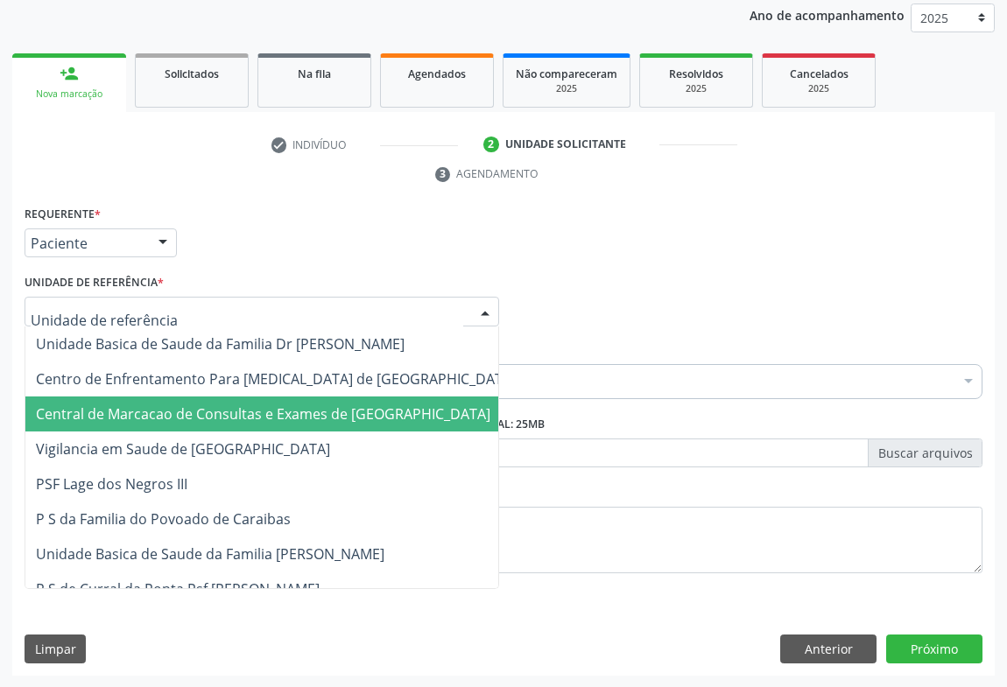
click at [205, 405] on span "Central de Marcacao de Consultas e Exames de [GEOGRAPHIC_DATA]" at bounding box center [263, 414] width 454 height 19
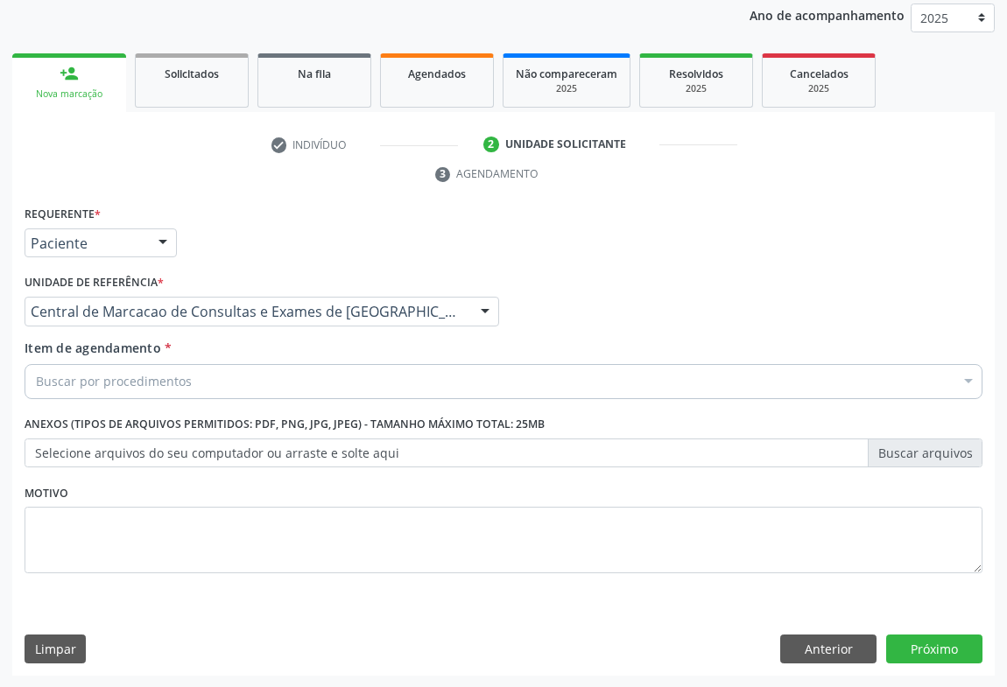
click at [221, 379] on div "Buscar por procedimentos" at bounding box center [504, 381] width 958 height 35
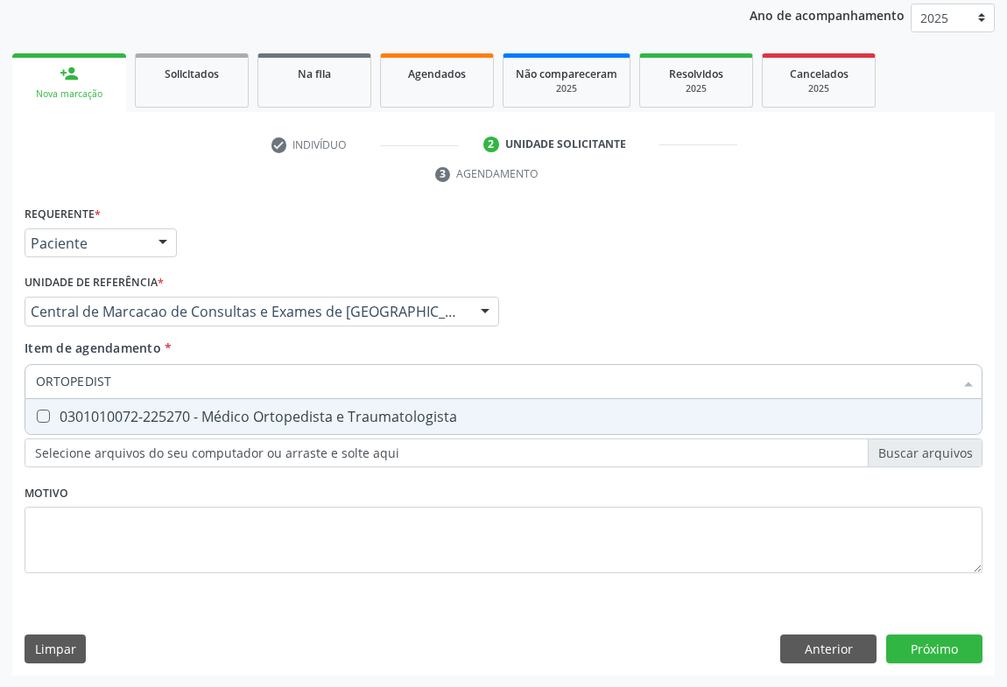
type input "ORTOPEDISTA"
click at [222, 414] on div "0301010072-225270 - Médico Ortopedista e Traumatologista" at bounding box center [503, 417] width 935 height 14
checkbox Traumatologista "true"
click at [900, 642] on div "Requerente * Paciente Médico(a) Enfermeiro(a) Paciente Nenhum resultado encontr…" at bounding box center [503, 438] width 982 height 475
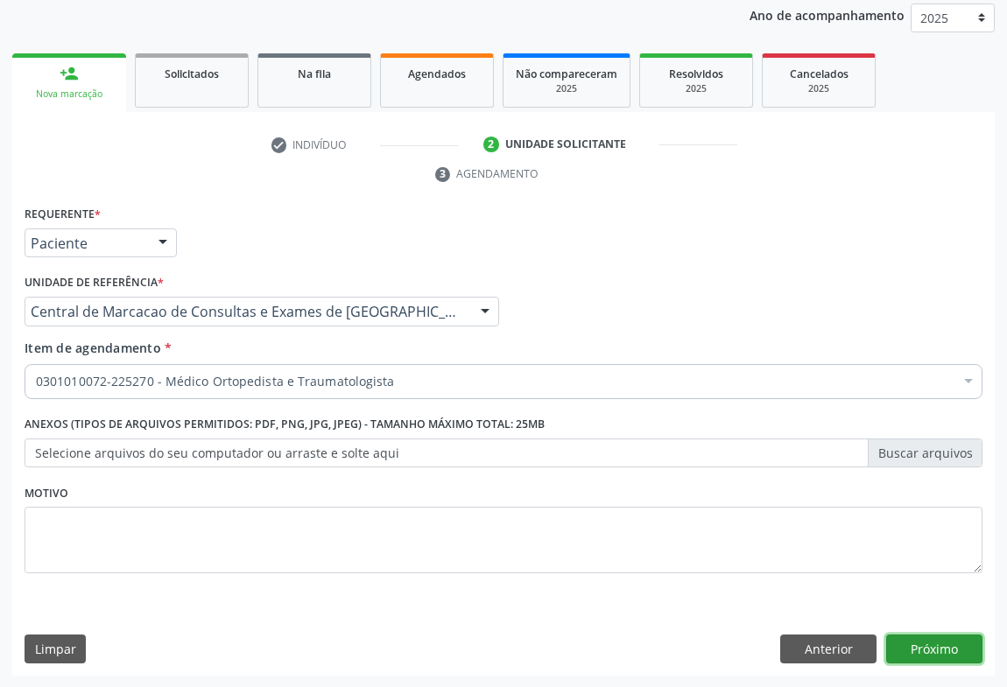
click at [919, 656] on button "Próximo" at bounding box center [934, 650] width 96 height 30
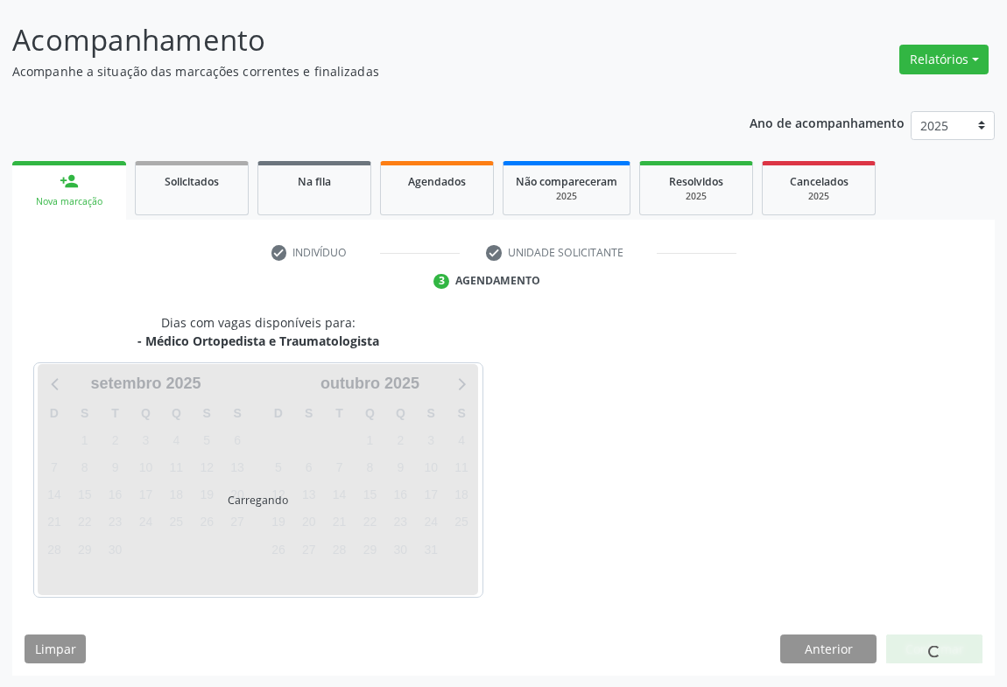
scroll to position [101, 0]
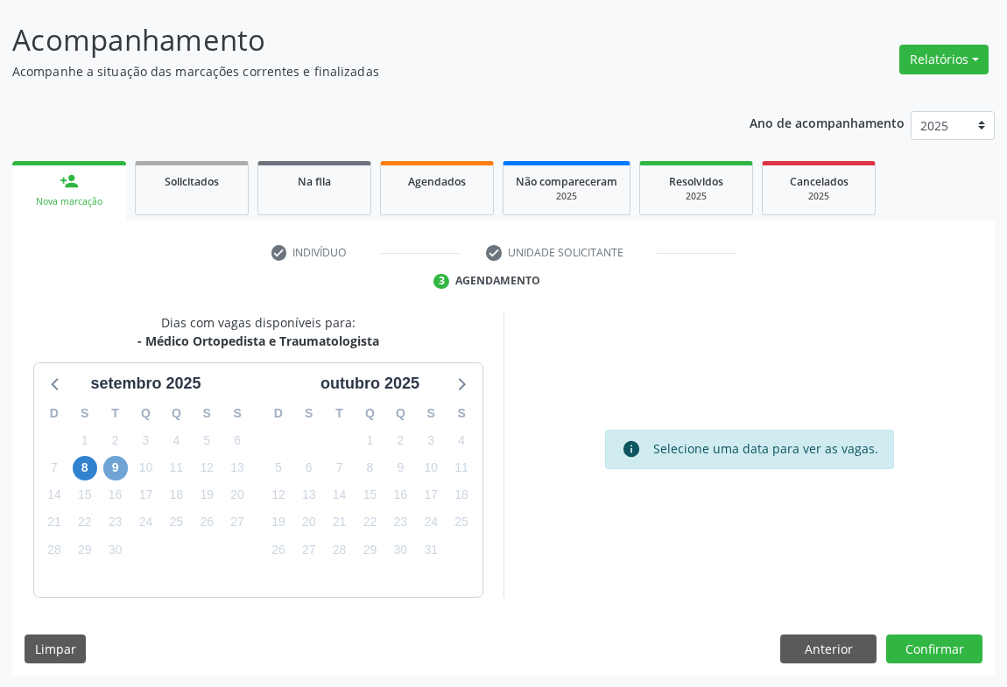
click at [110, 473] on span "9" at bounding box center [115, 468] width 25 height 25
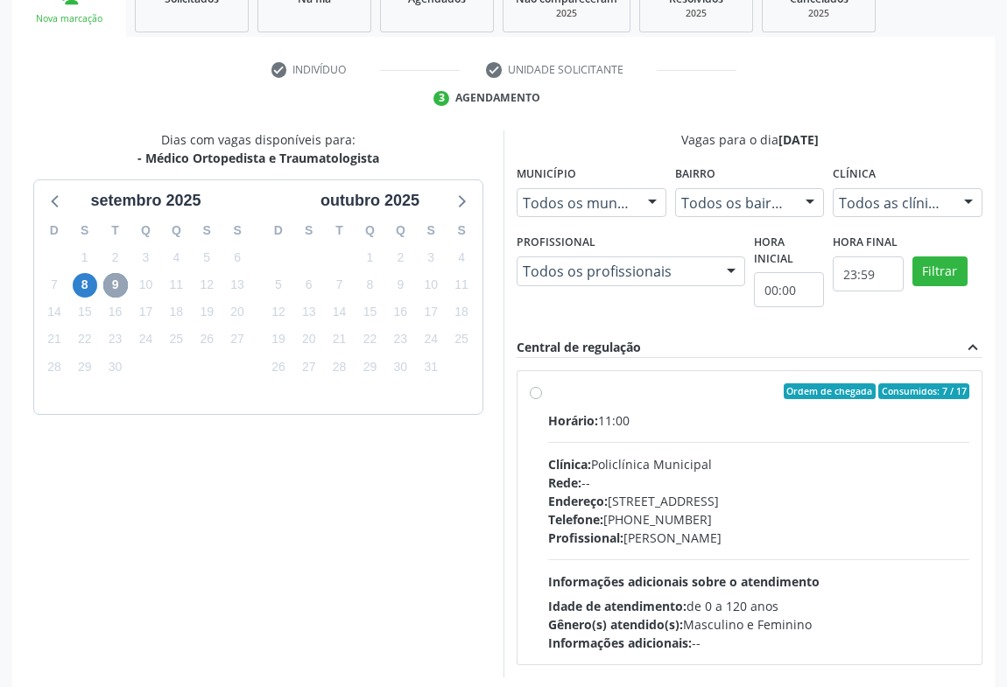
scroll to position [363, 0]
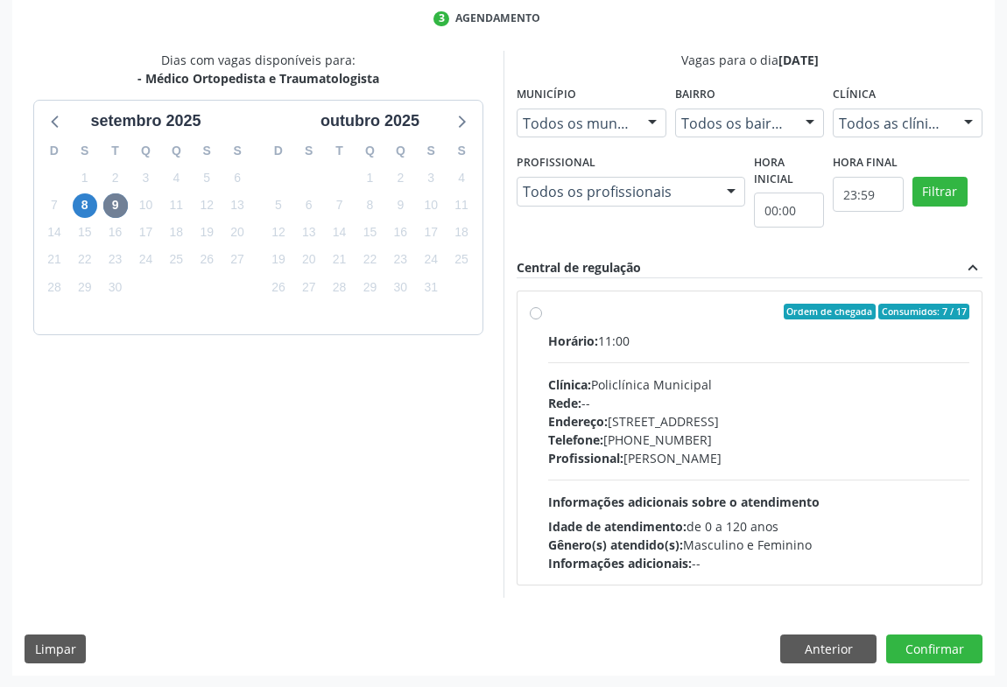
click at [656, 437] on div "Telefone: [PHONE_NUMBER]" at bounding box center [758, 440] width 421 height 18
click at [542, 320] on input "Ordem de chegada Consumidos: 7 / 17 Horário: 11:00 Clínica: Policlínica Municip…" at bounding box center [536, 312] width 12 height 16
radio input "true"
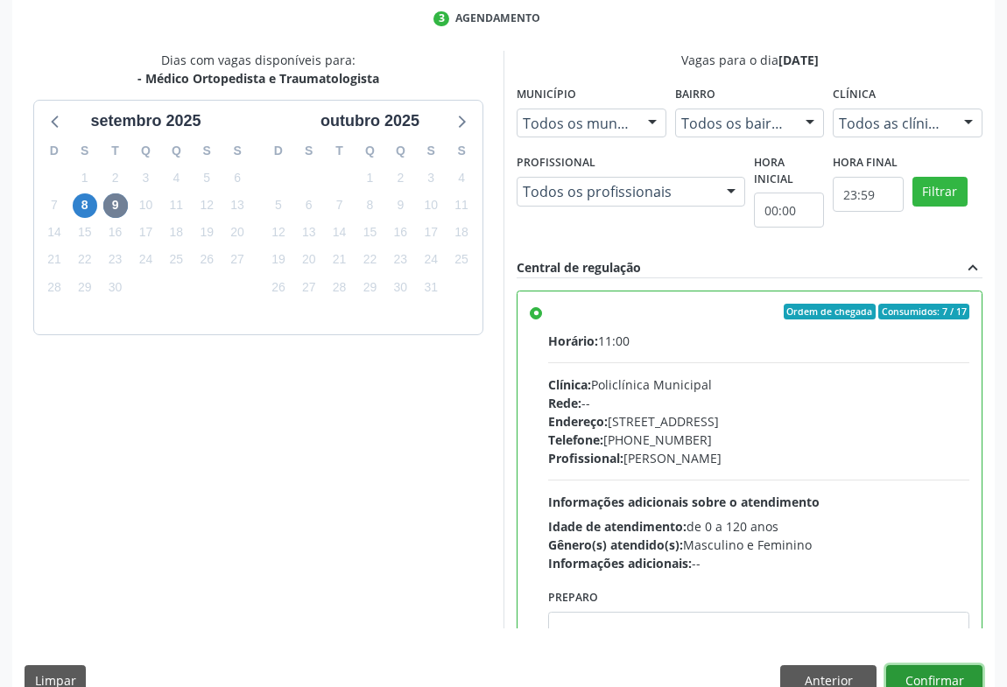
click at [926, 669] on button "Confirmar" at bounding box center [934, 680] width 96 height 30
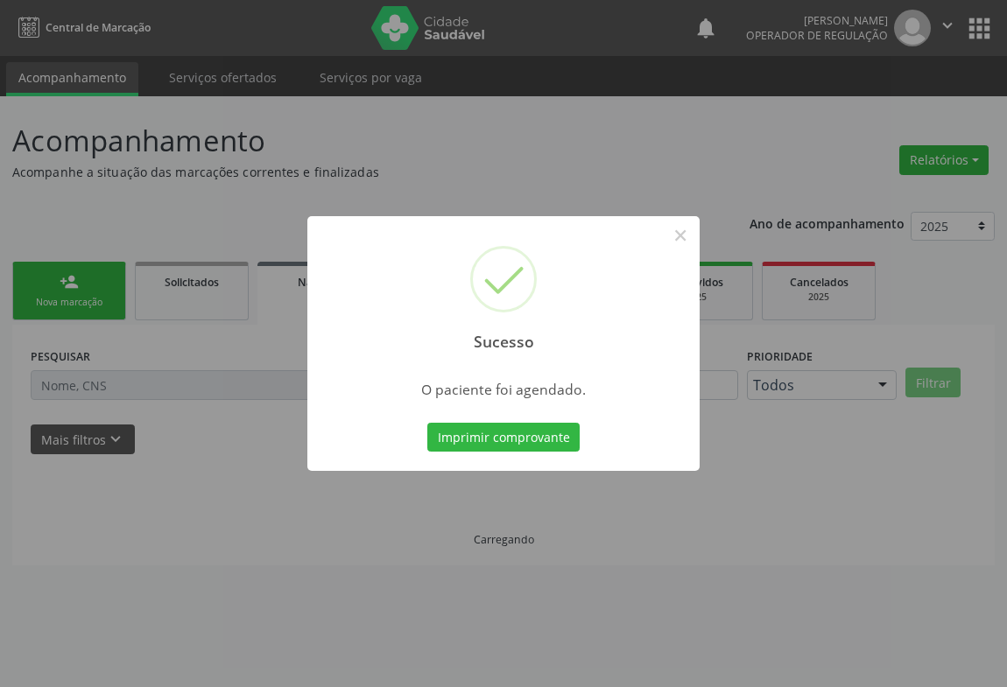
scroll to position [0, 0]
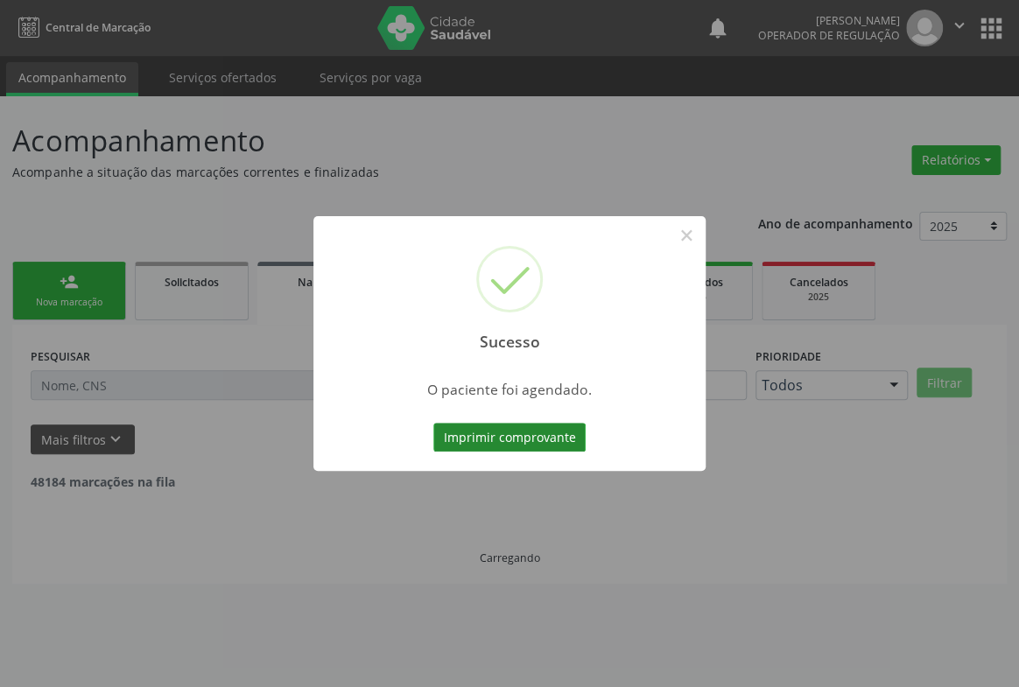
click at [515, 446] on button "Imprimir comprovante" at bounding box center [509, 438] width 152 height 30
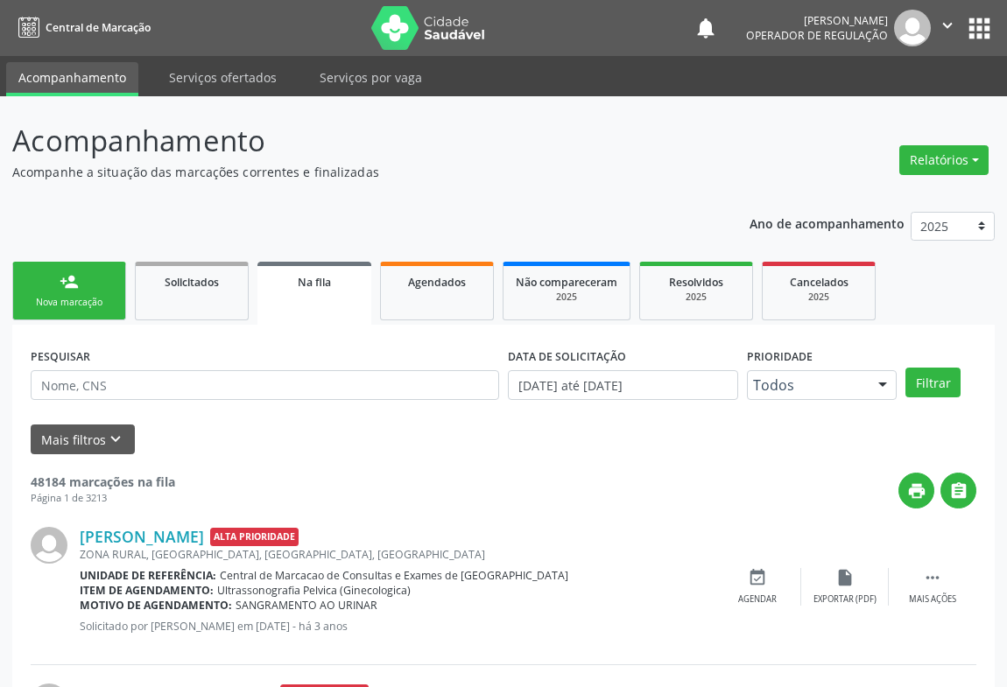
click at [82, 280] on link "person_add Nova marcação" at bounding box center [69, 291] width 114 height 59
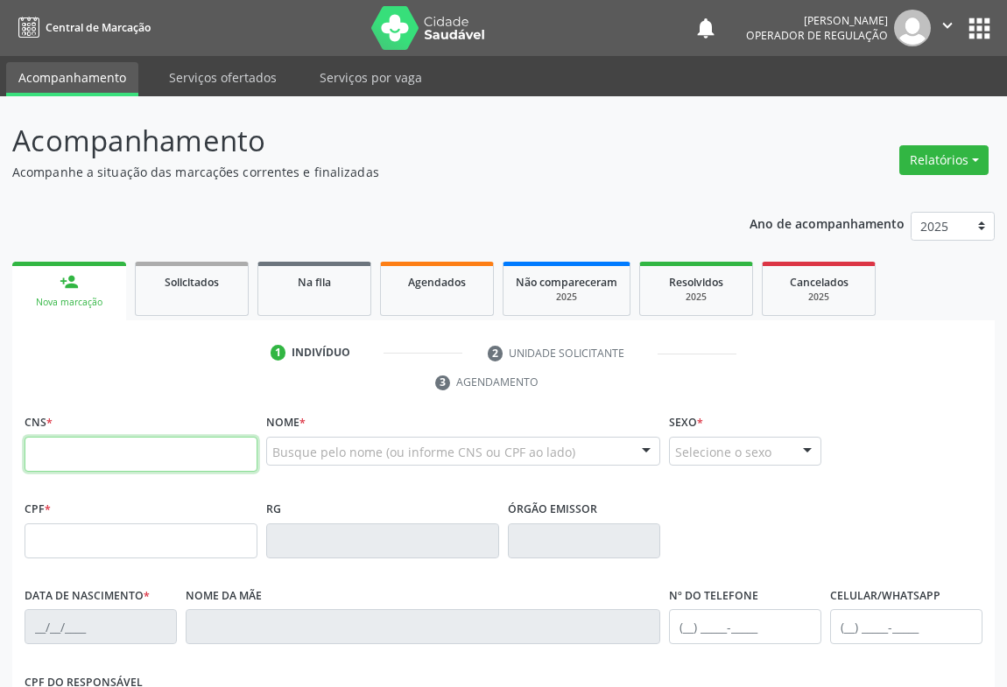
click at [64, 447] on input "text" at bounding box center [141, 454] width 233 height 35
type input "700 5073 6802 0351"
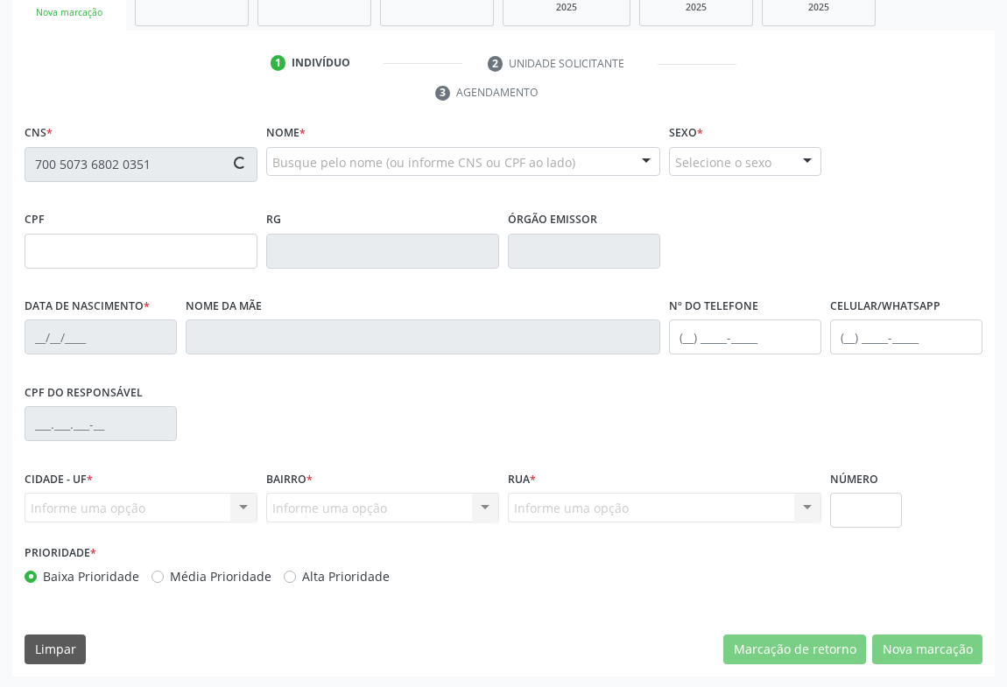
type input "2[DATE]"
type input "[PHONE_NUMBER]"
type input "S/N"
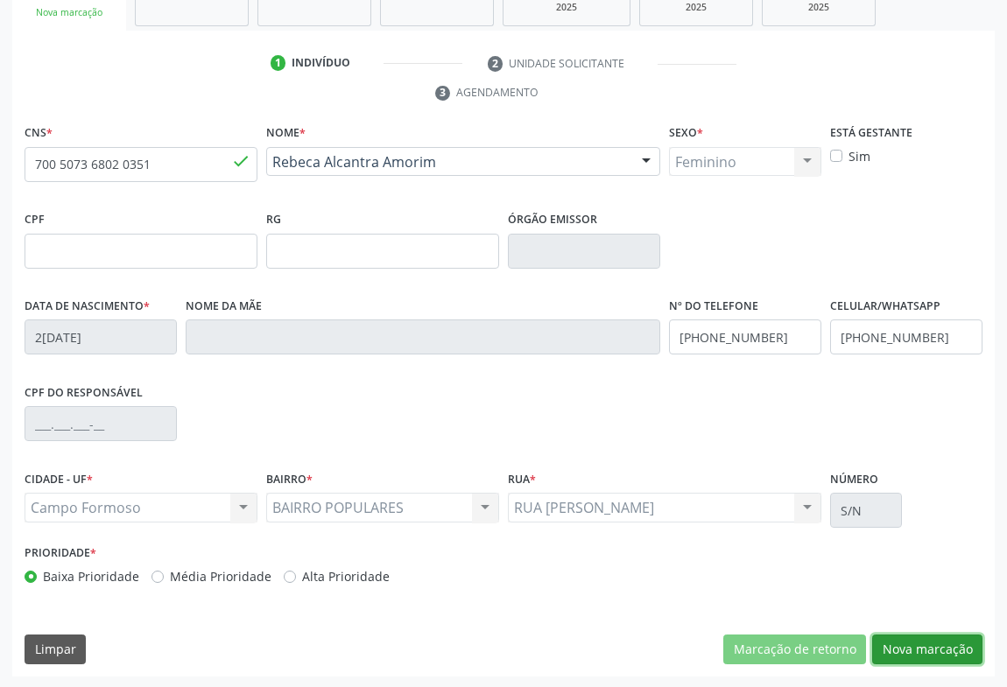
click at [962, 648] on button "Nova marcação" at bounding box center [927, 650] width 110 height 30
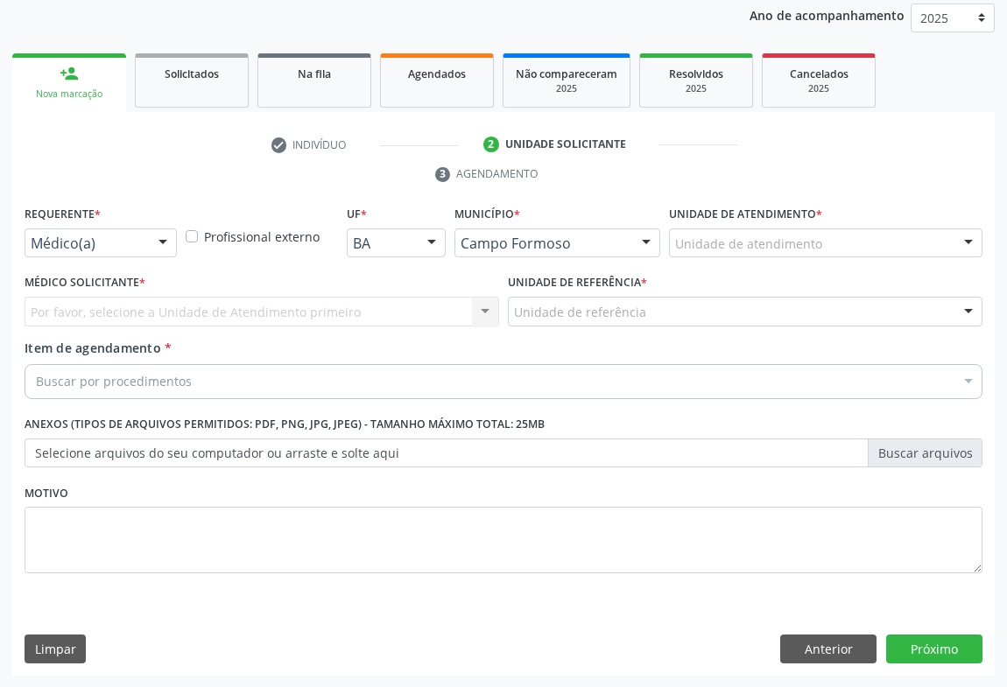
click at [140, 235] on div "Médico(a)" at bounding box center [101, 244] width 152 height 30
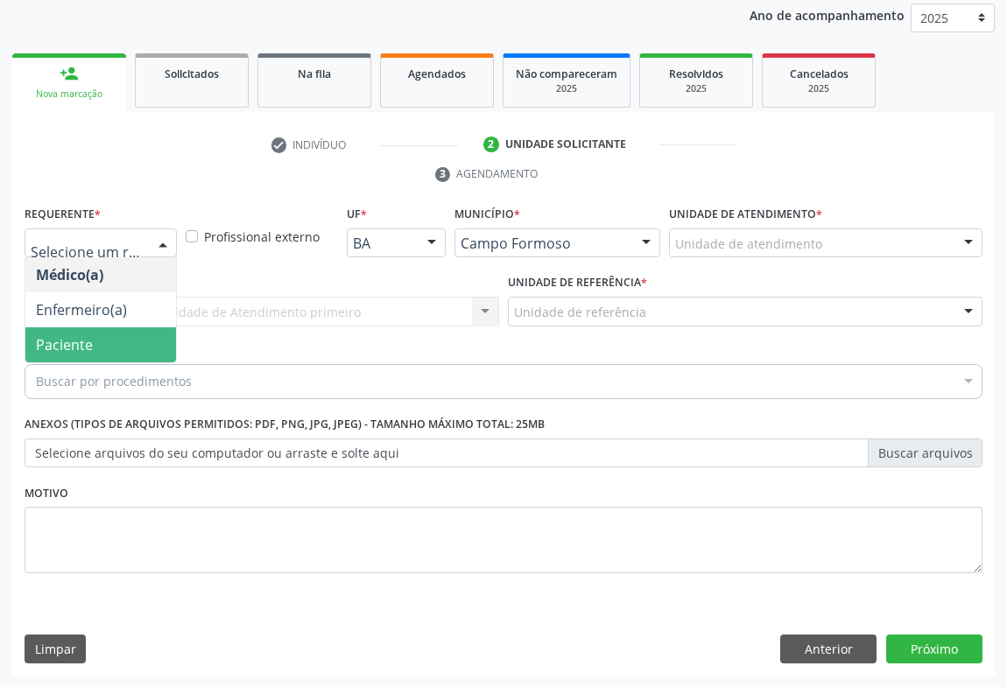
click at [79, 345] on span "Paciente" at bounding box center [64, 344] width 57 height 19
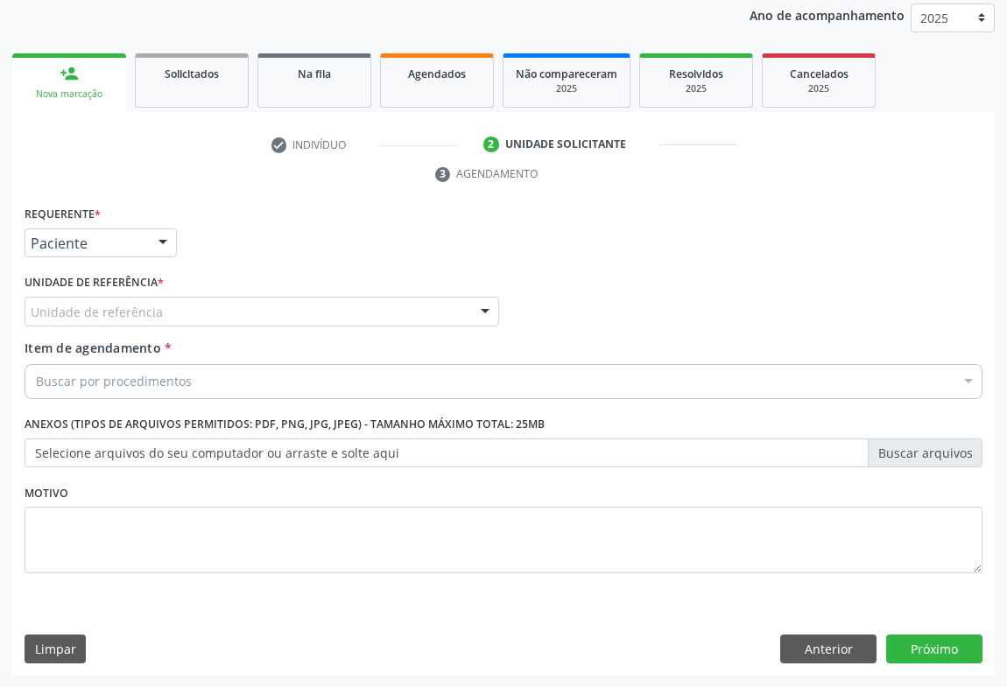
click at [263, 316] on div "Unidade de referência" at bounding box center [262, 312] width 475 height 30
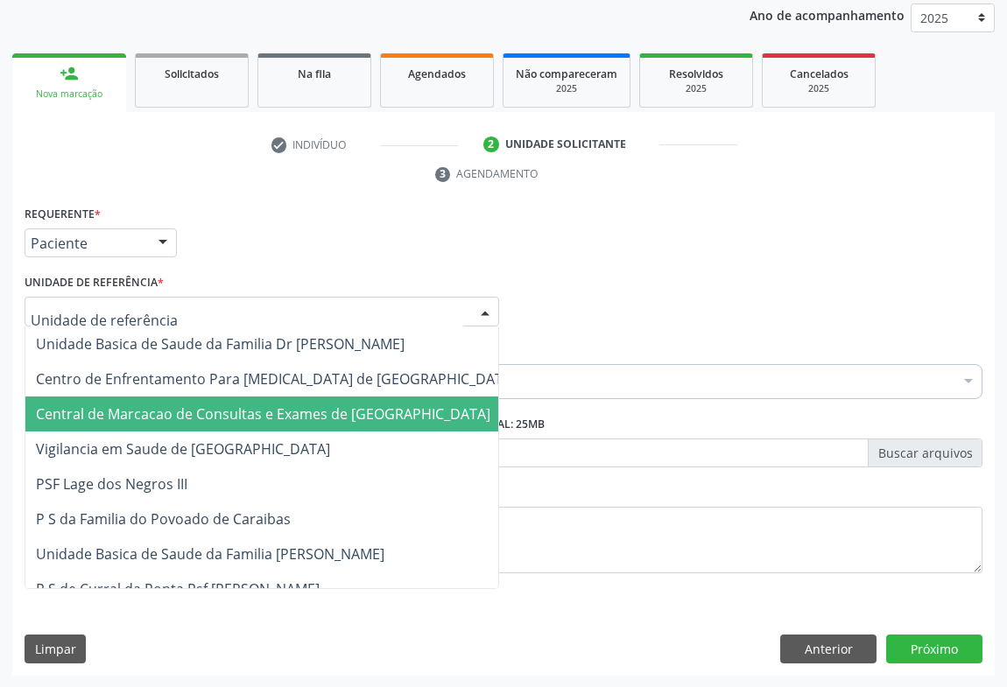
click at [254, 416] on span "Central de Marcacao de Consultas e Exames de [GEOGRAPHIC_DATA]" at bounding box center [263, 414] width 454 height 19
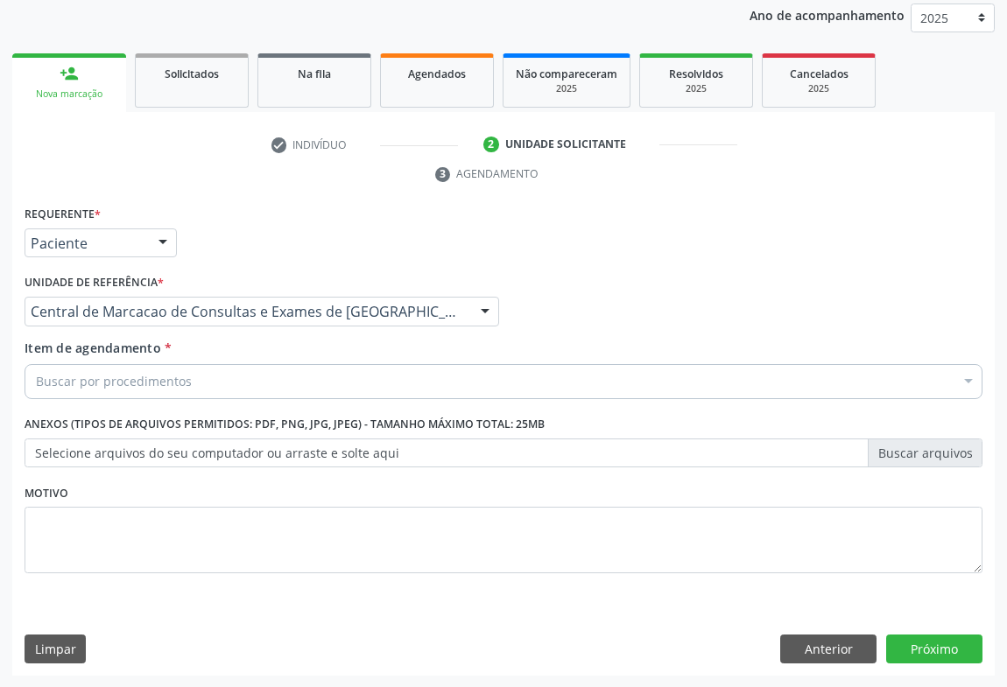
click at [269, 380] on div "Buscar por procedimentos" at bounding box center [504, 381] width 958 height 35
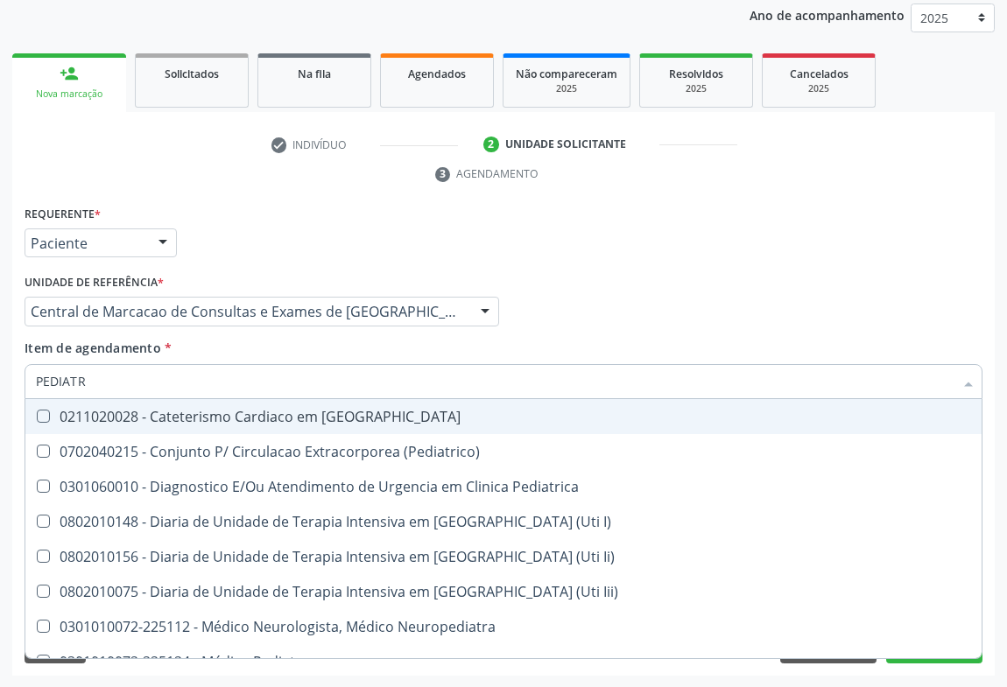
type input "PEDIATRA"
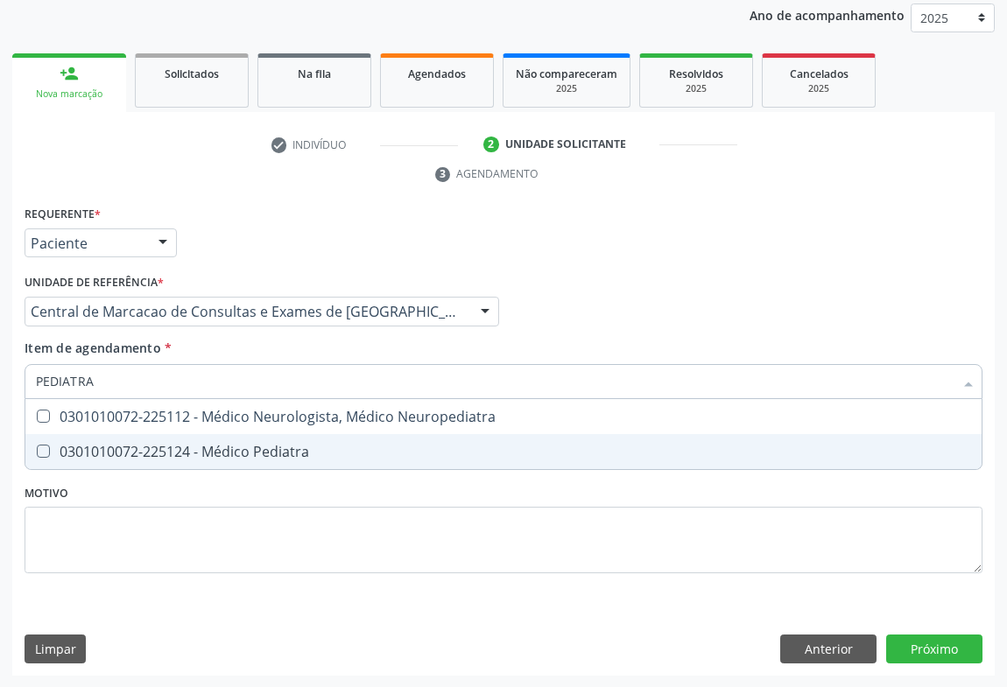
drag, startPoint x: 244, startPoint y: 440, endPoint x: 264, endPoint y: 442, distance: 20.2
click at [243, 445] on div "0301010072-225124 - Médico Pediatra" at bounding box center [503, 452] width 935 height 14
checkbox Pediatra "true"
click at [937, 643] on div "Requerente * Paciente Médico(a) Enfermeiro(a) Paciente Nenhum resultado encontr…" at bounding box center [503, 438] width 982 height 475
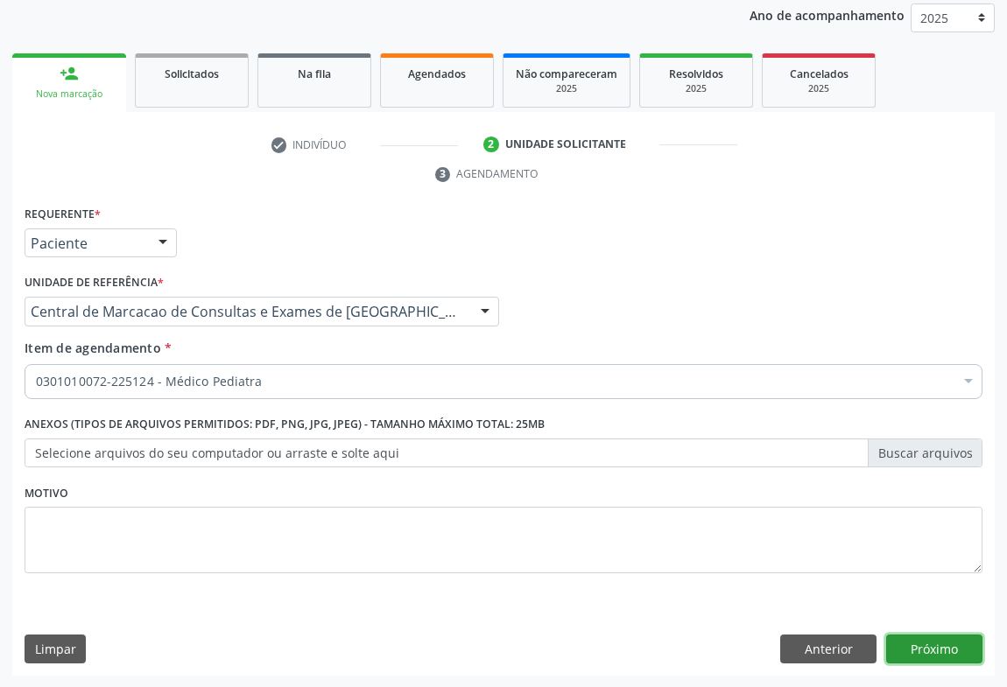
click at [938, 653] on button "Próximo" at bounding box center [934, 650] width 96 height 30
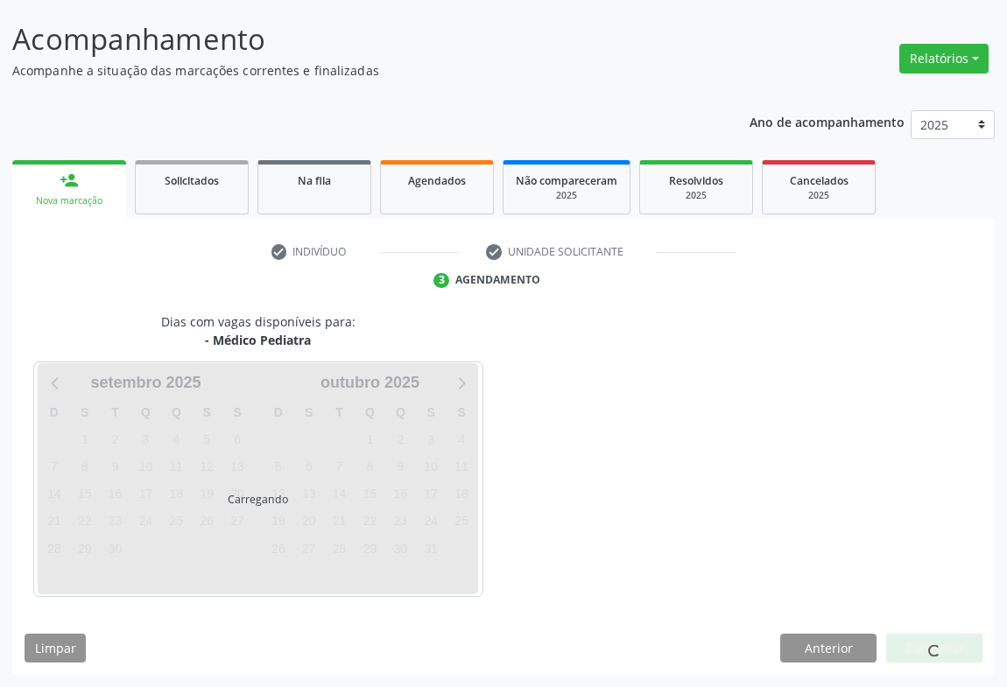
scroll to position [101, 0]
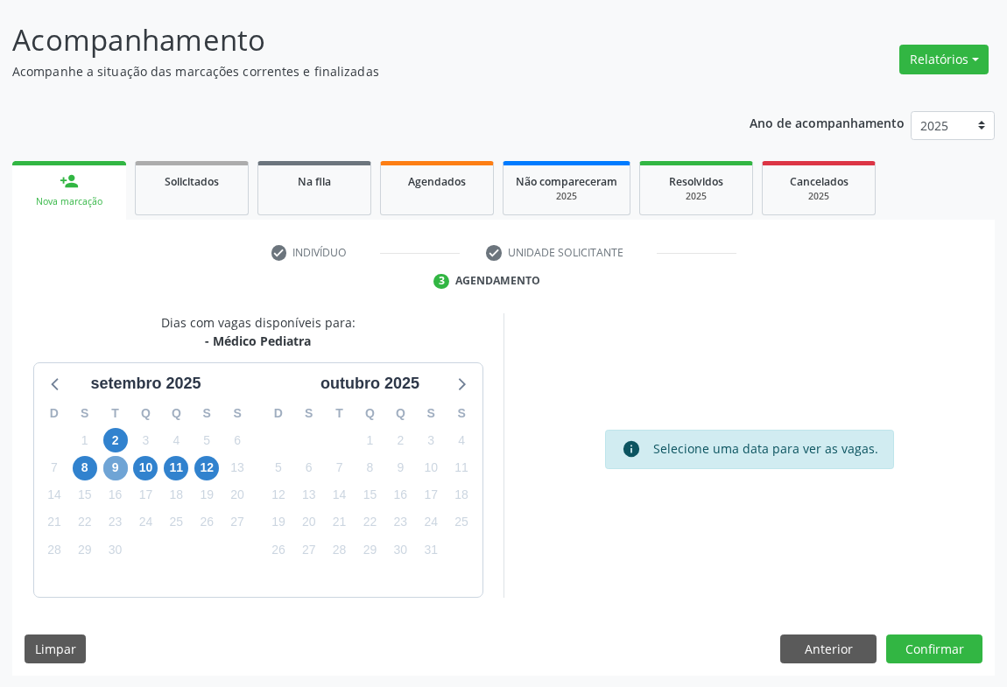
click at [104, 461] on span "9" at bounding box center [115, 468] width 25 height 25
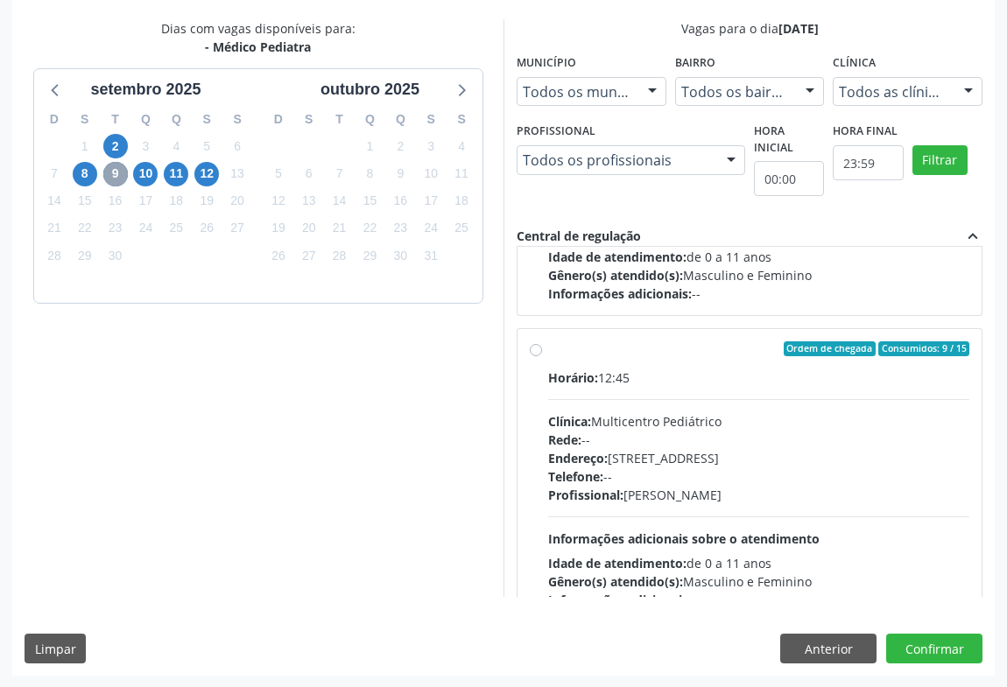
scroll to position [274, 0]
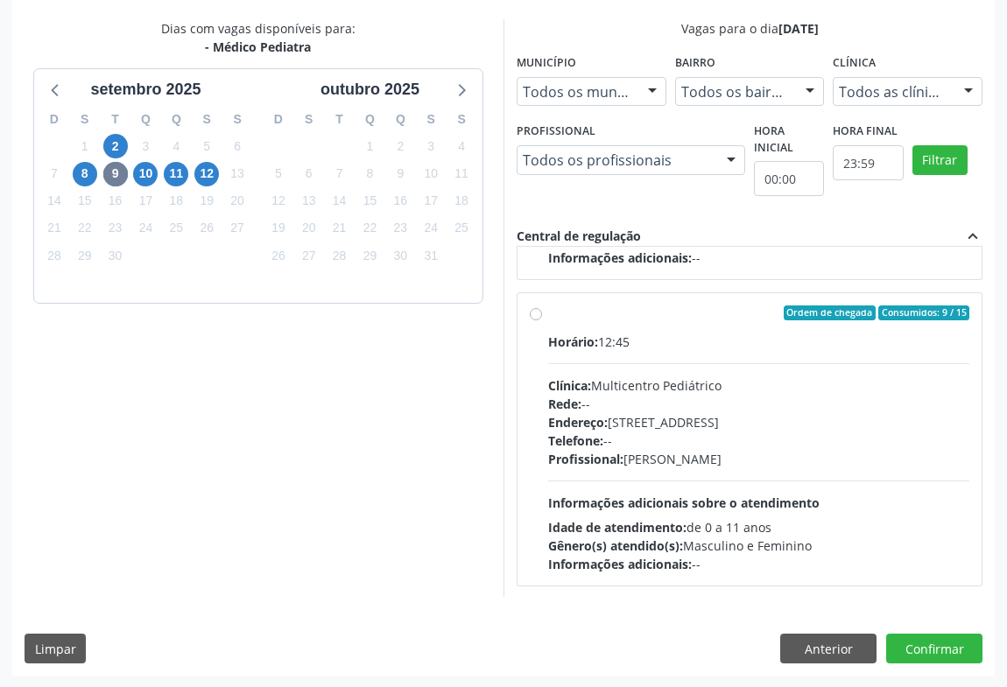
click at [684, 454] on div "Profissional: [PERSON_NAME]" at bounding box center [758, 459] width 421 height 18
click at [542, 321] on input "Ordem de chegada Consumidos: 9 / 15 Horário: 12:45 Clínica: Multicentro Pediátr…" at bounding box center [536, 314] width 12 height 16
radio input "true"
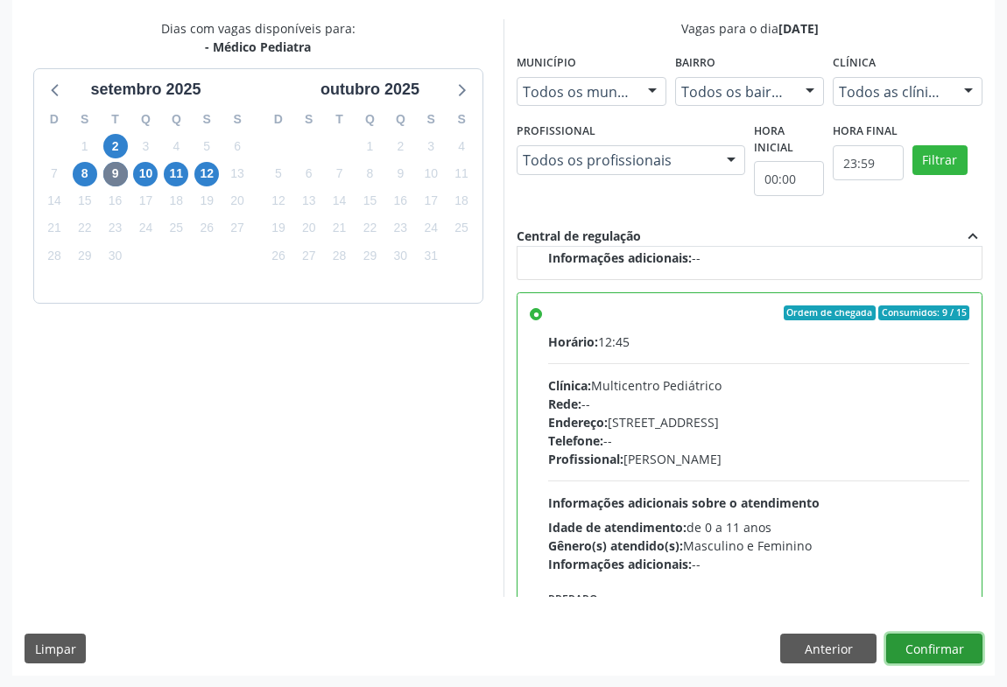
click at [887, 645] on button "Confirmar" at bounding box center [934, 649] width 96 height 30
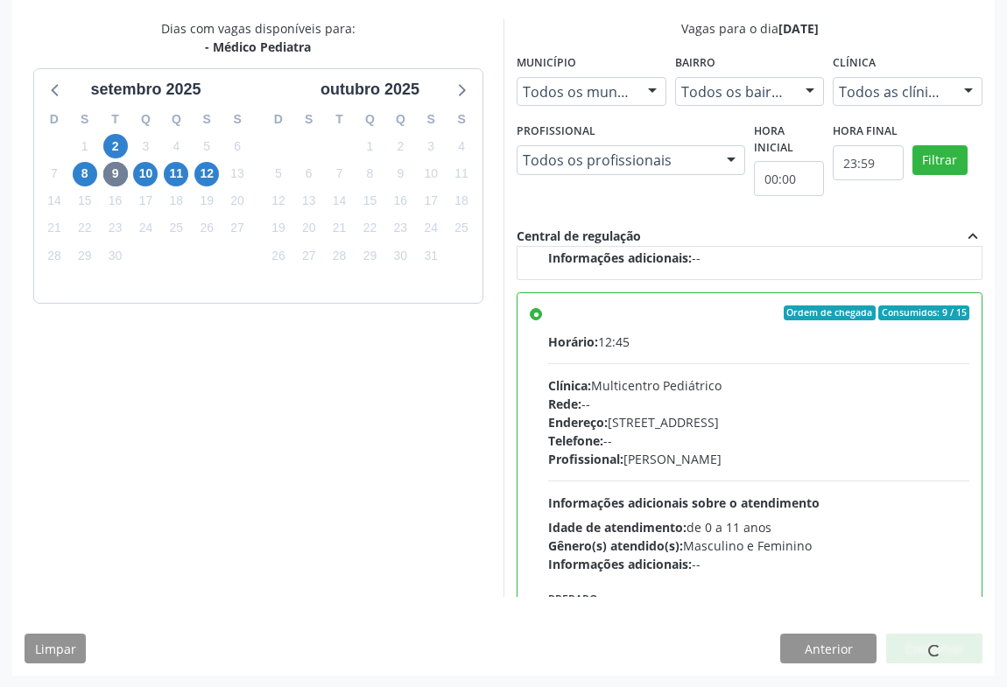
scroll to position [0, 0]
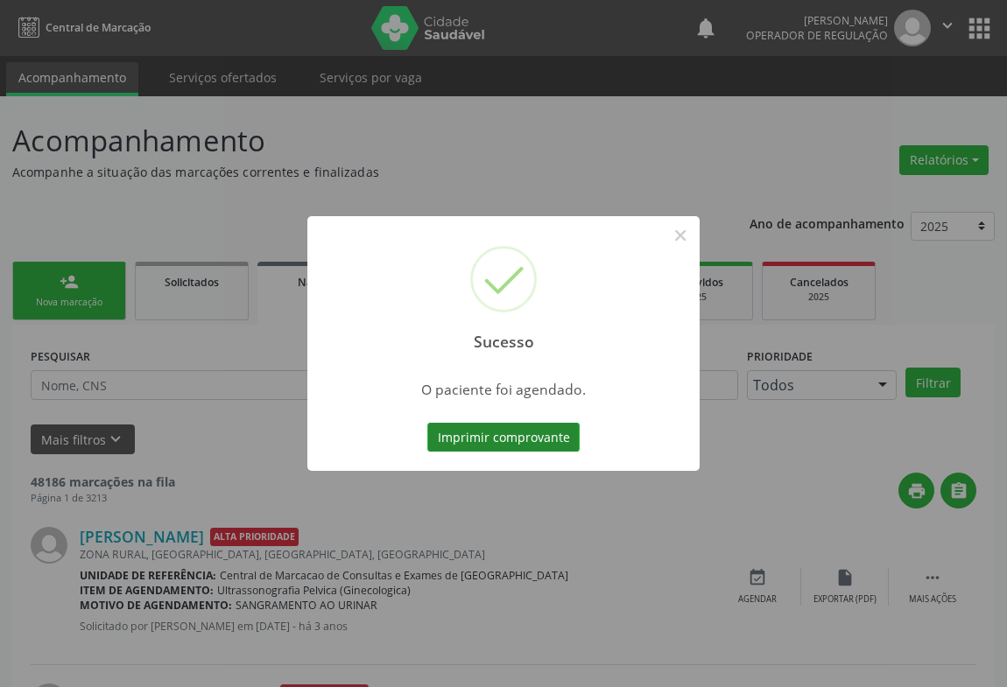
click at [475, 433] on button "Imprimir comprovante" at bounding box center [503, 438] width 152 height 30
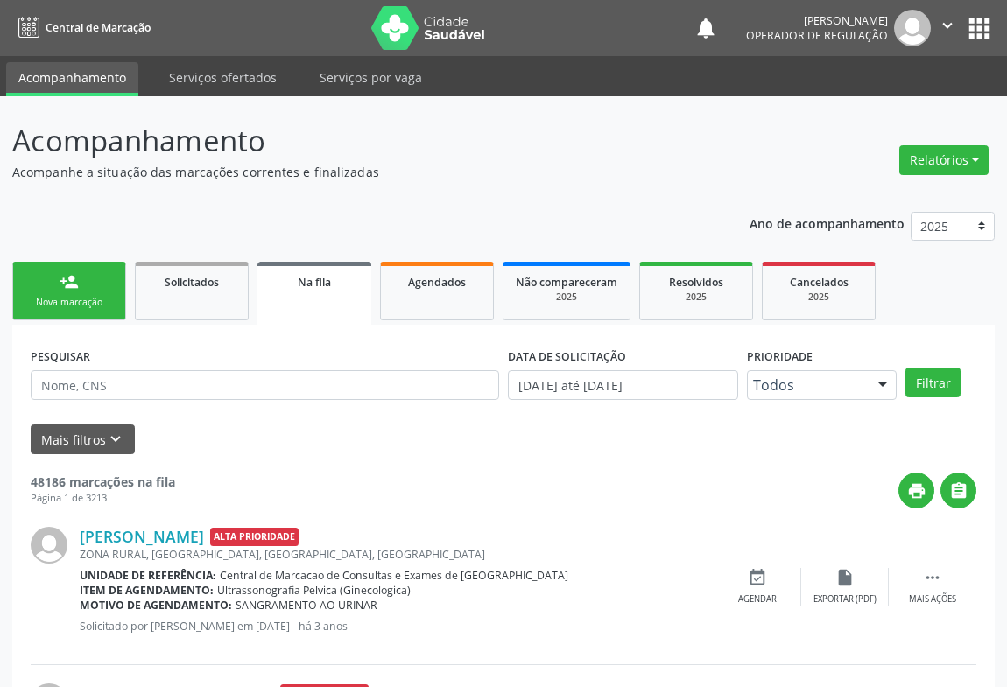
click at [69, 296] on div "Nova marcação" at bounding box center [69, 302] width 88 height 13
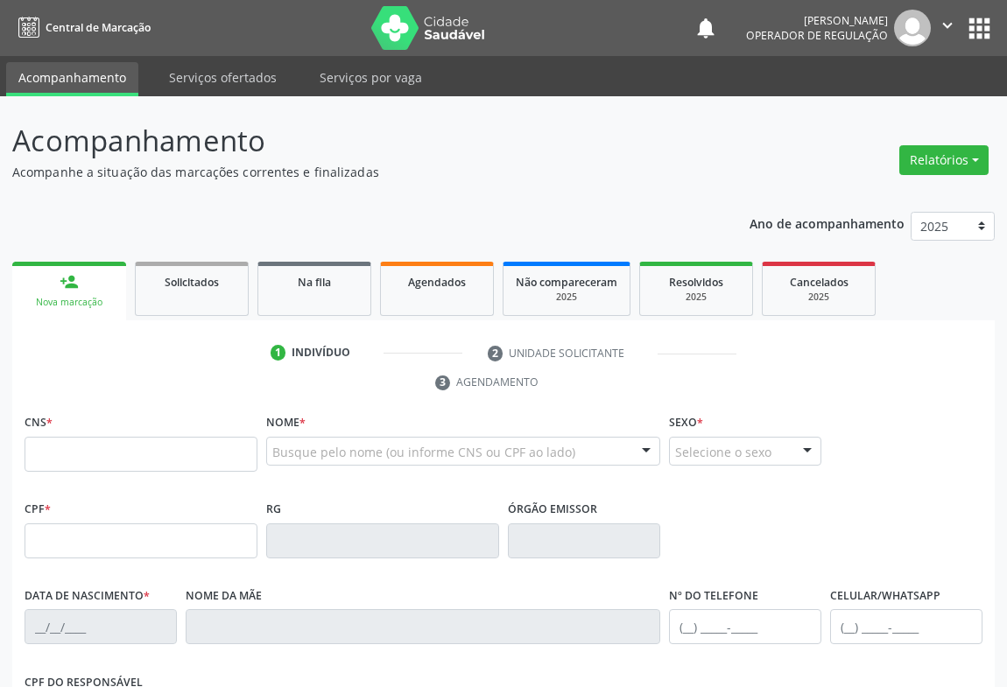
click at [933, 18] on button "" at bounding box center [947, 28] width 33 height 37
click at [881, 102] on link "Sair" at bounding box center [902, 107] width 121 height 25
